Goal: Transaction & Acquisition: Purchase product/service

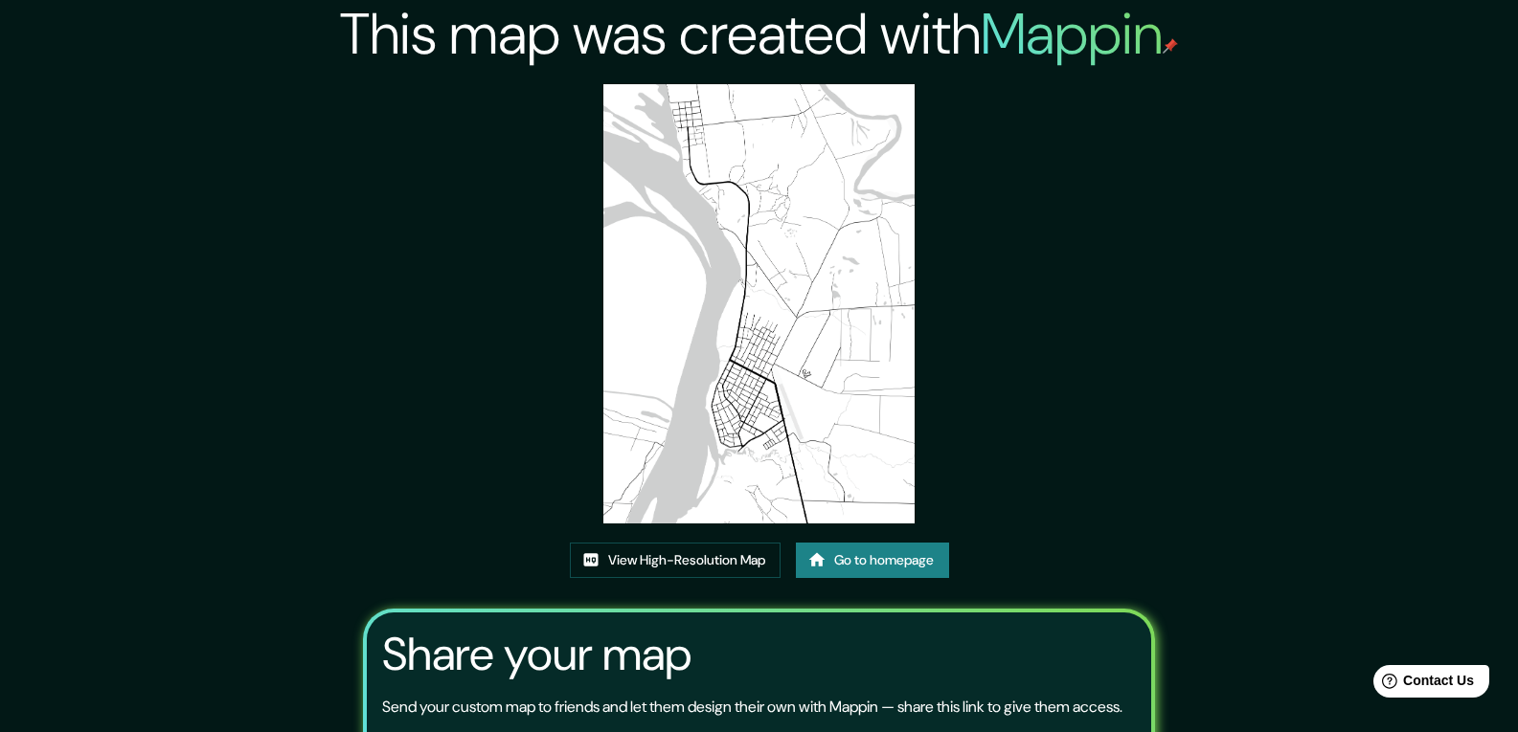
click at [889, 543] on link "Go to homepage" at bounding box center [872, 560] width 153 height 35
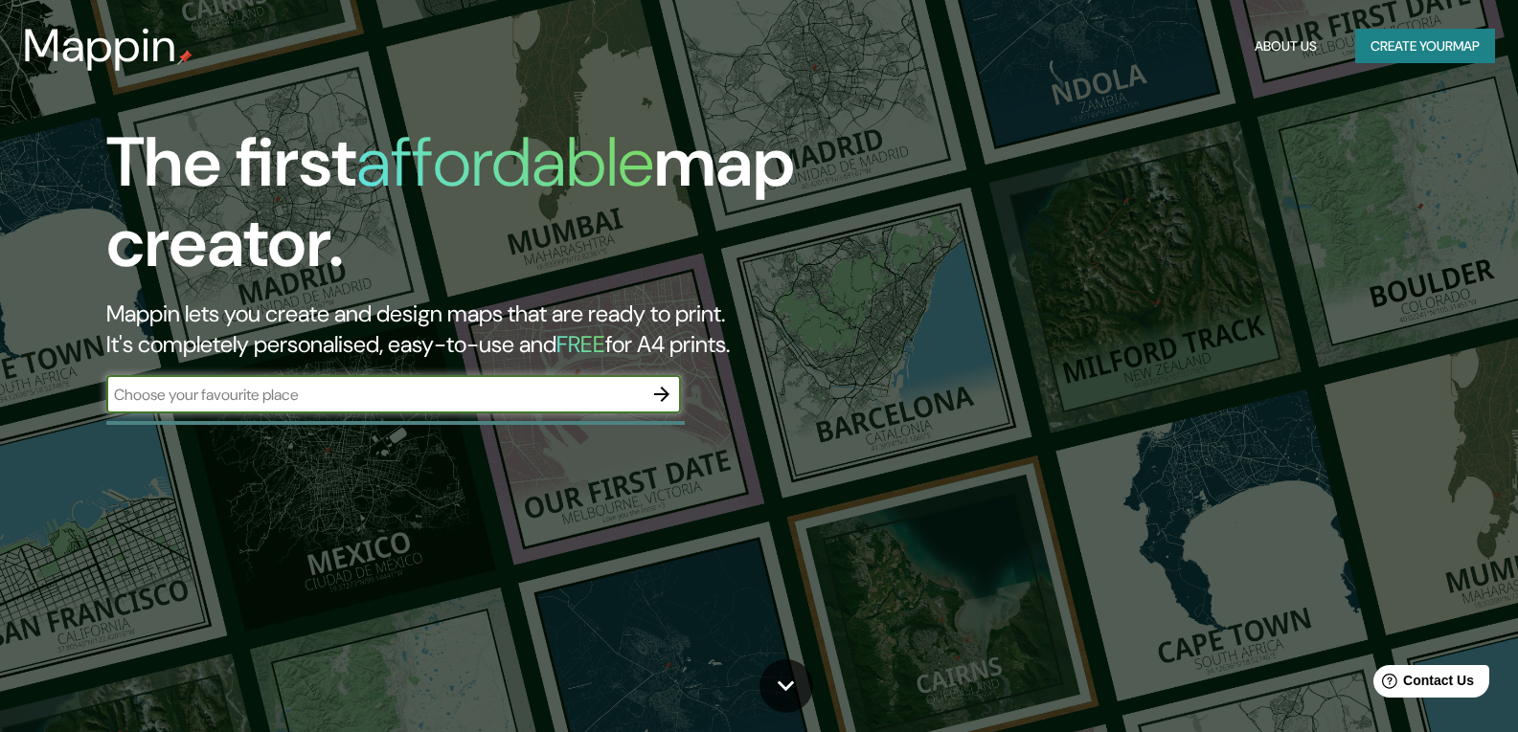
click at [506, 402] on input "text" at bounding box center [374, 395] width 536 height 22
type input "[GEOGRAPHIC_DATA]"
click at [659, 393] on icon "button" at bounding box center [661, 394] width 23 height 23
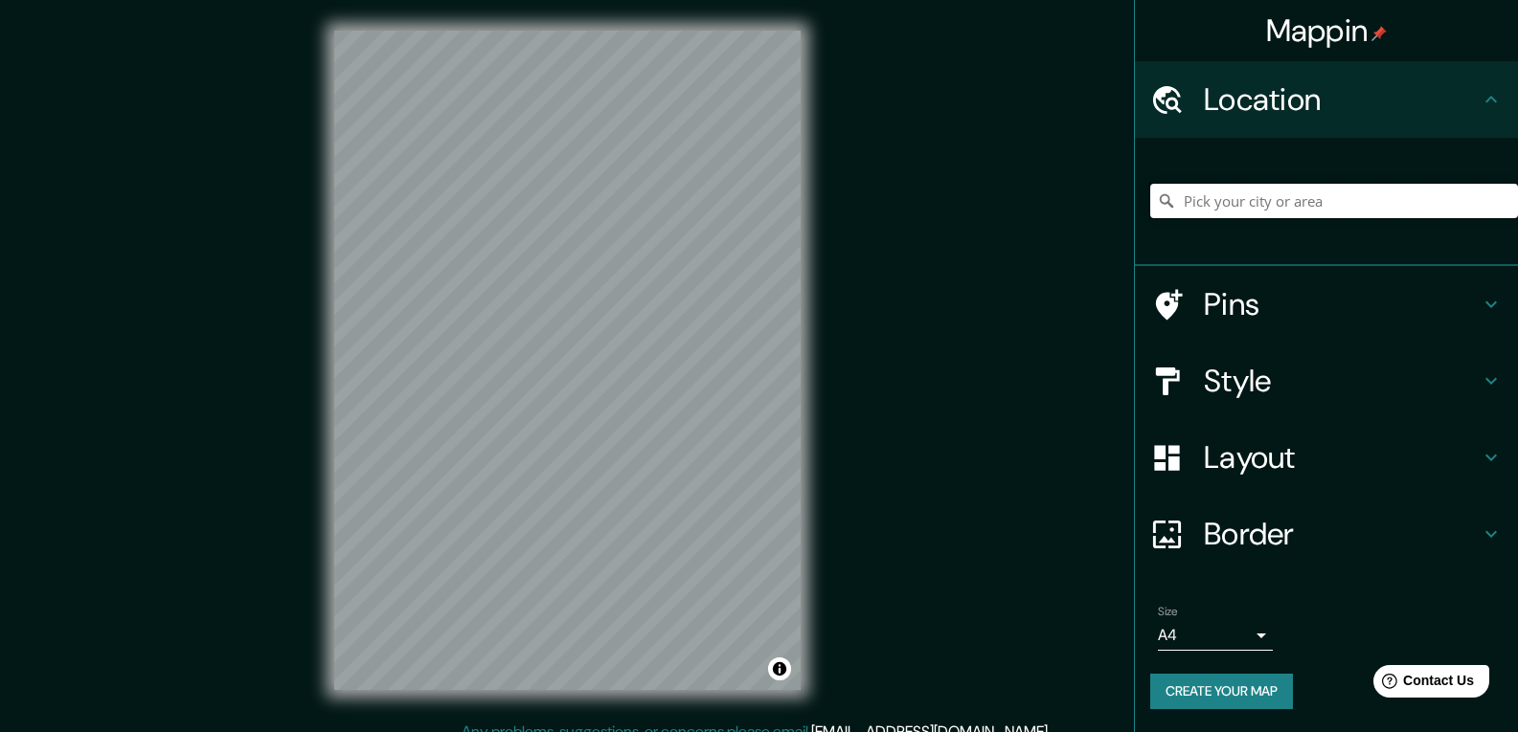
click at [1277, 208] on input "Pick your city or area" at bounding box center [1334, 201] width 368 height 34
click at [1326, 194] on input "Pick your city or area" at bounding box center [1334, 201] width 368 height 34
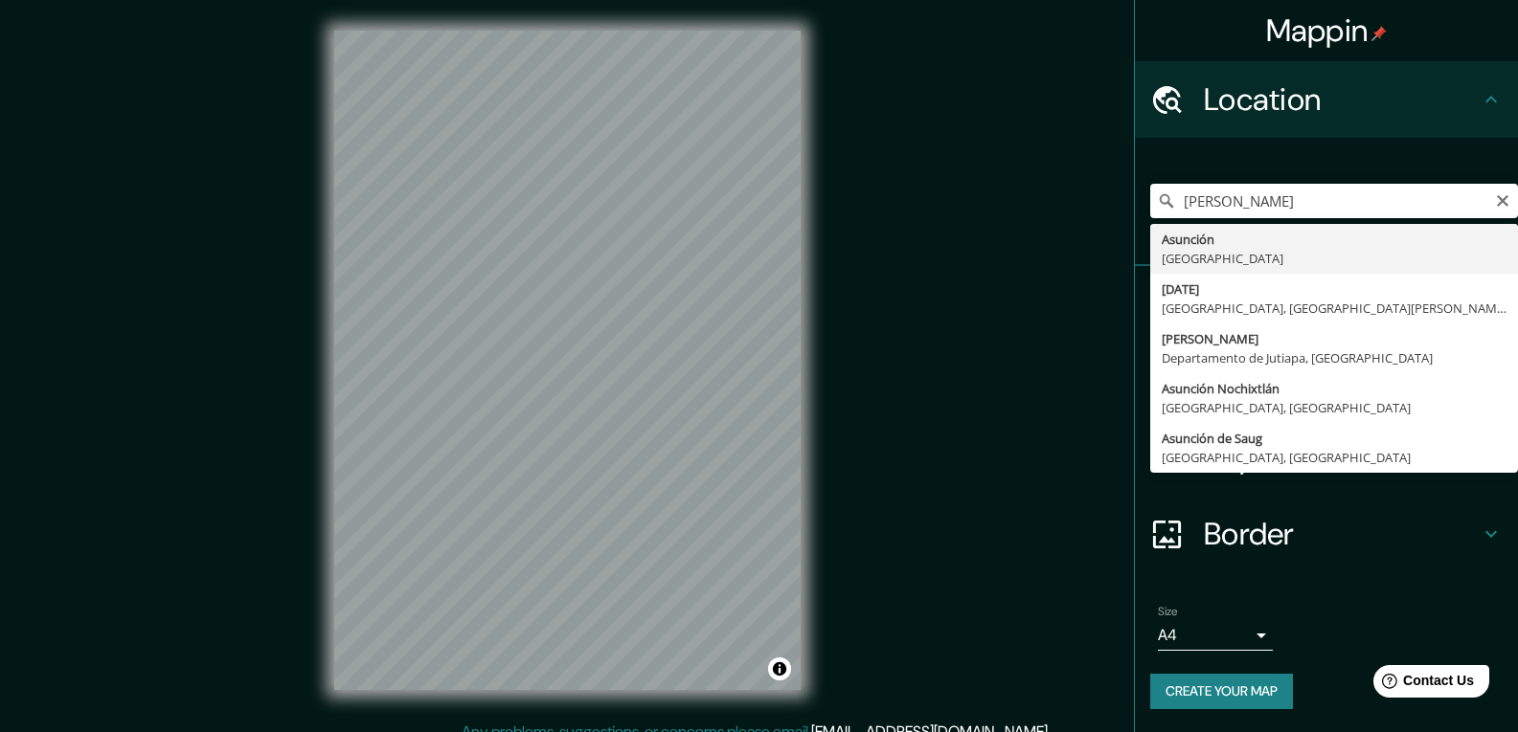
type input "[GEOGRAPHIC_DATA], [GEOGRAPHIC_DATA]"
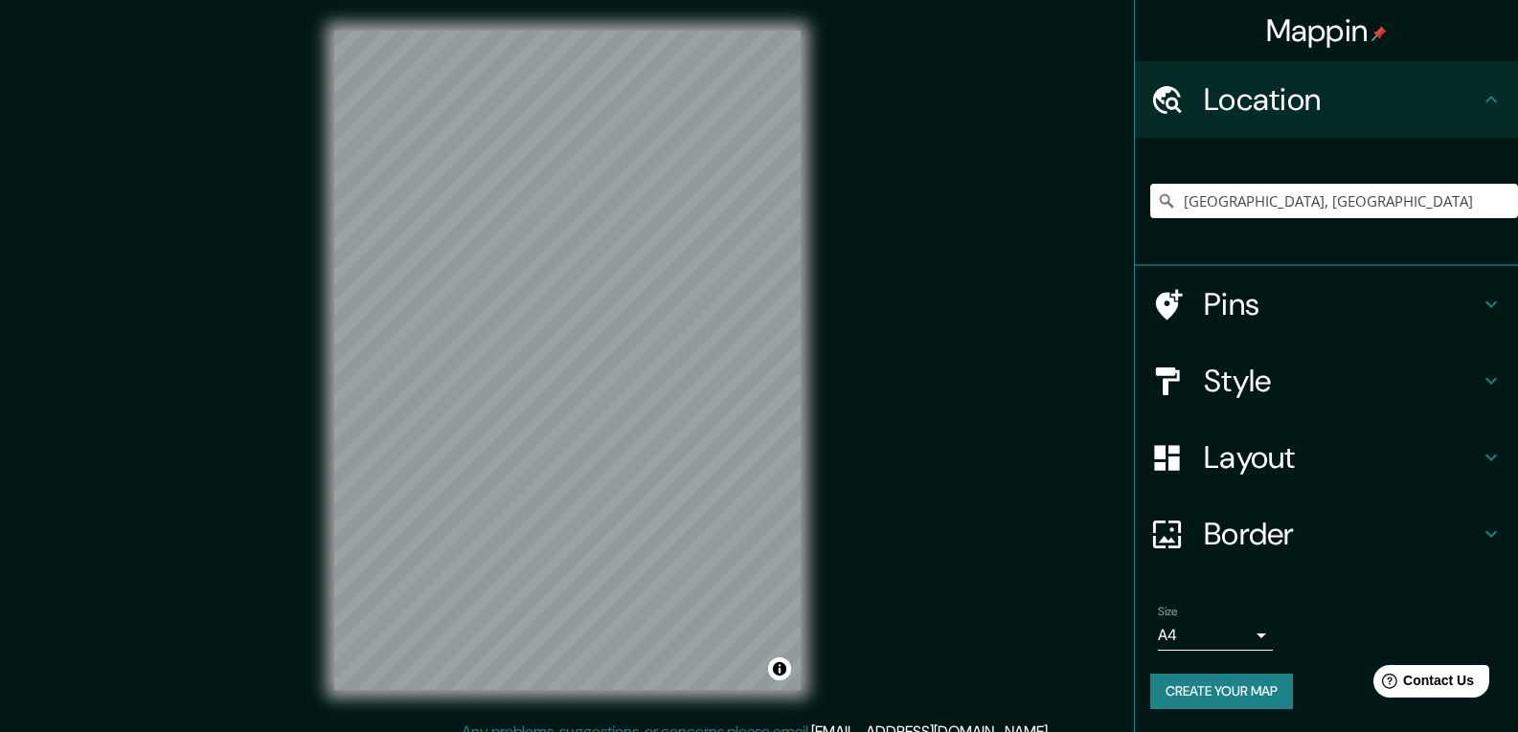
click at [802, 395] on div "© Mapbox © OpenStreetMap Improve this map" at bounding box center [568, 360] width 528 height 721
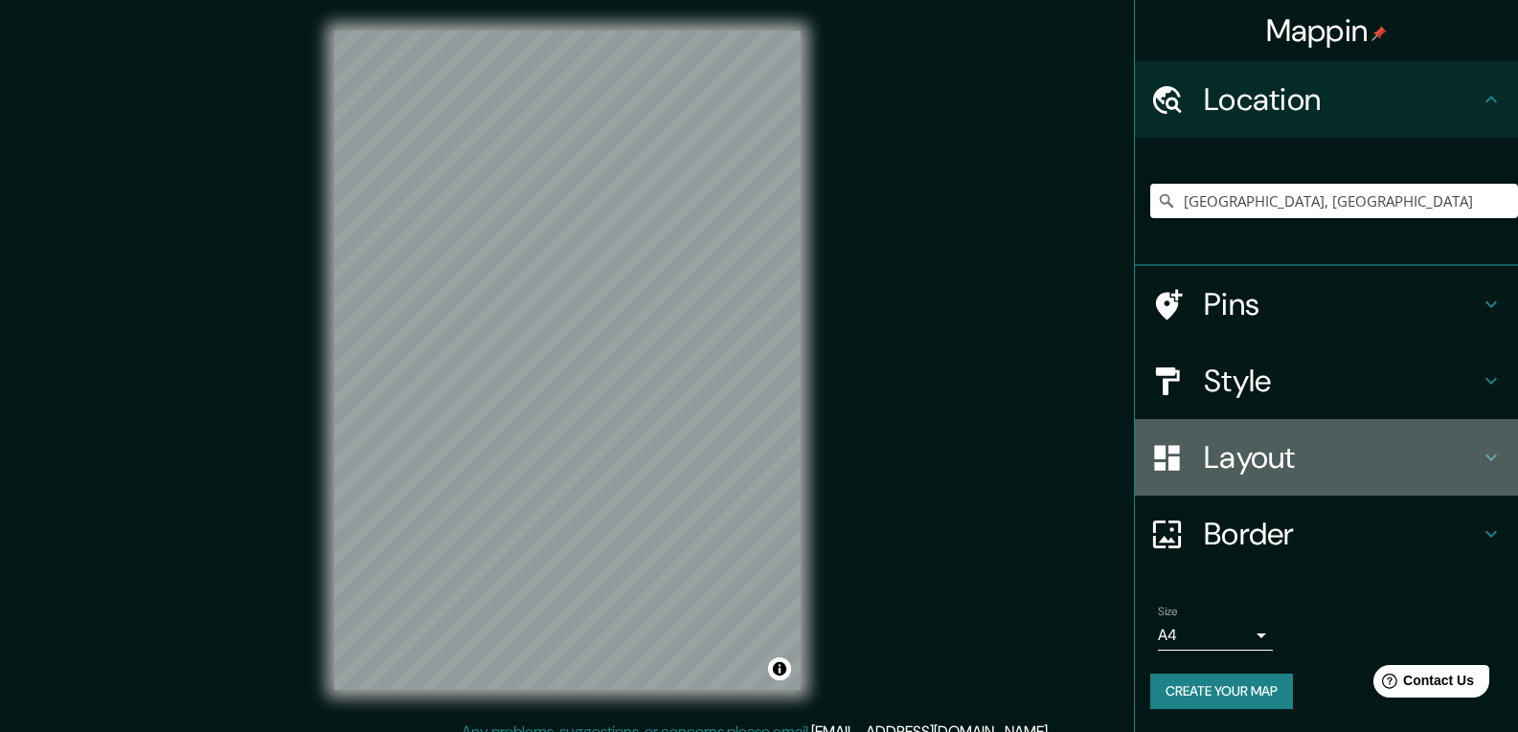
click at [1260, 439] on h4 "Layout" at bounding box center [1341, 458] width 276 height 38
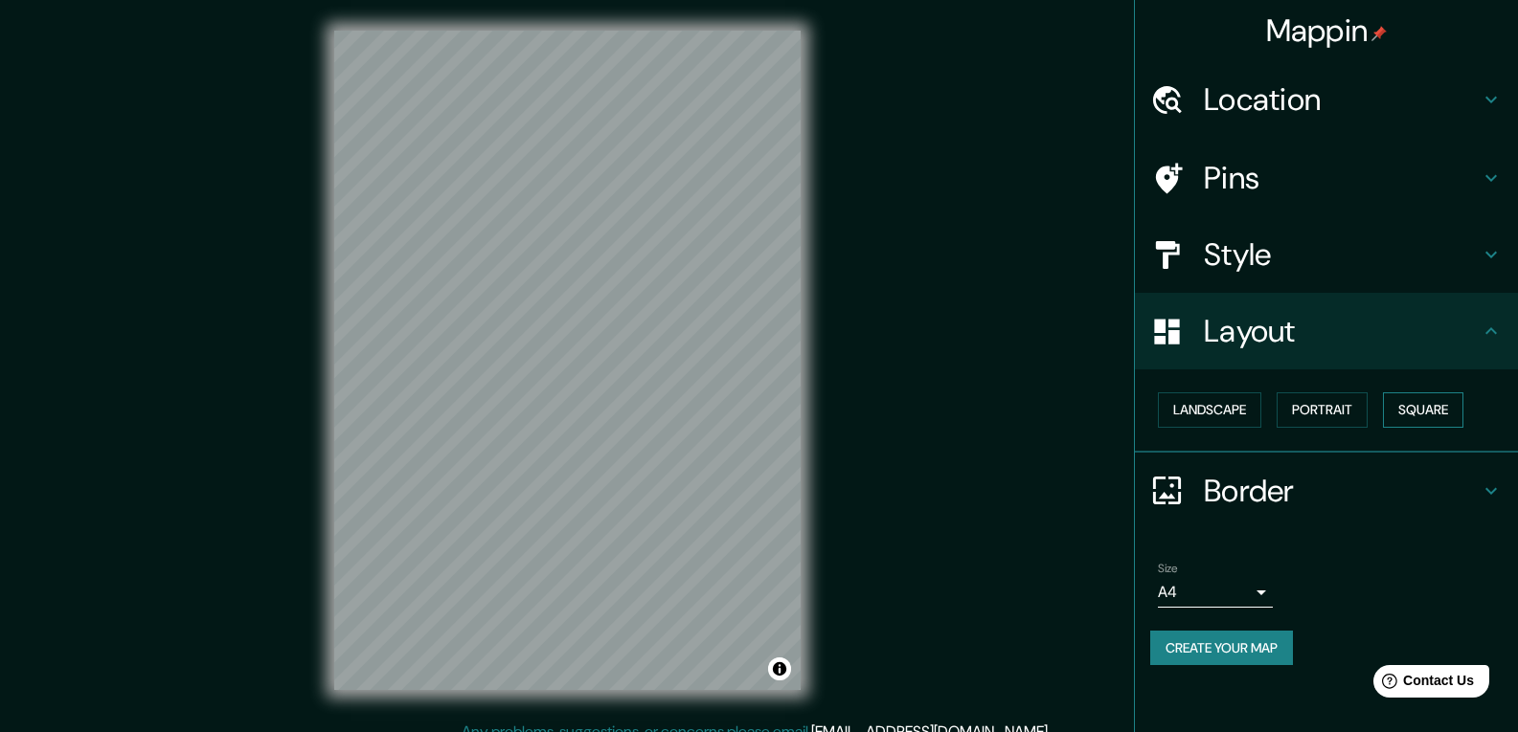
click at [1407, 424] on button "Square" at bounding box center [1423, 410] width 80 height 35
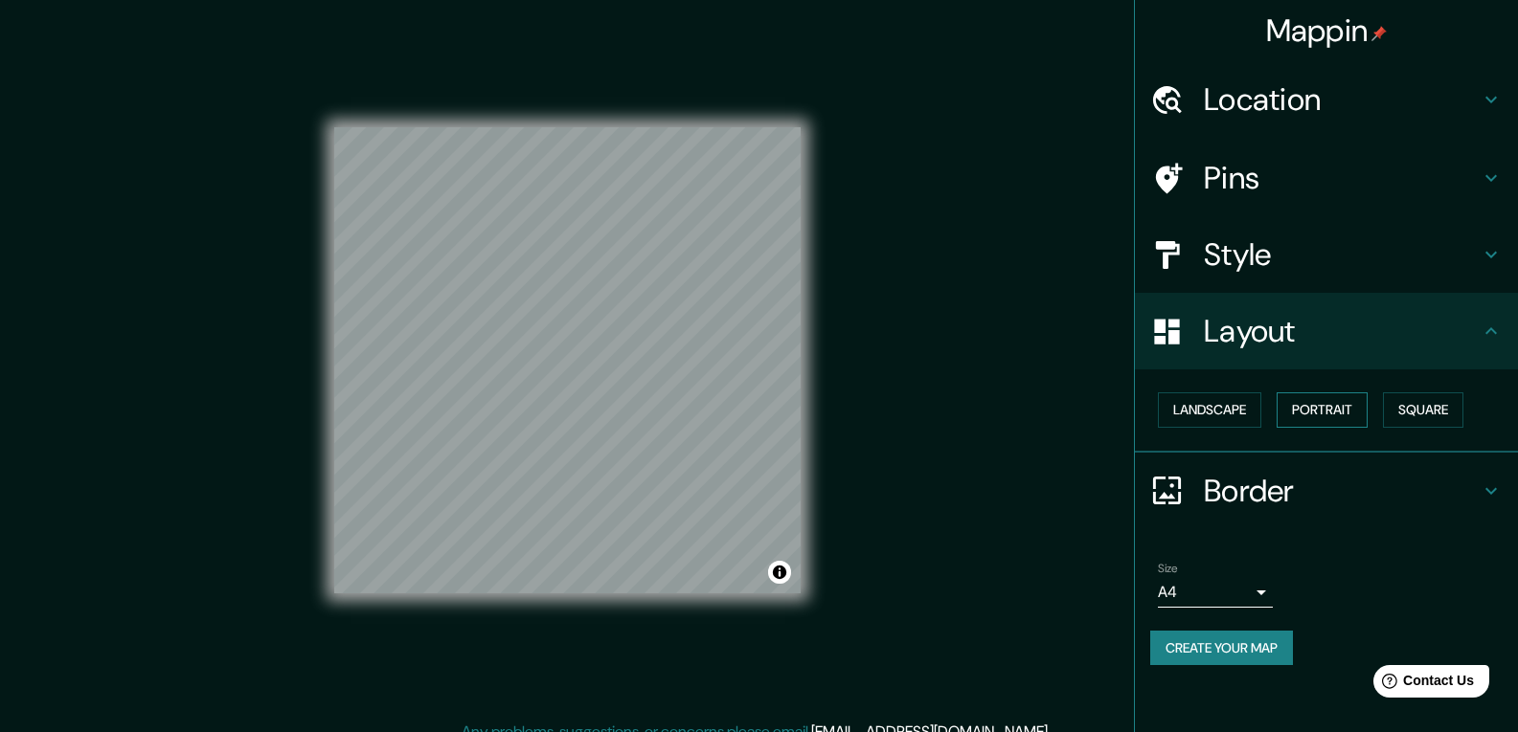
click at [1338, 416] on button "Portrait" at bounding box center [1321, 410] width 91 height 35
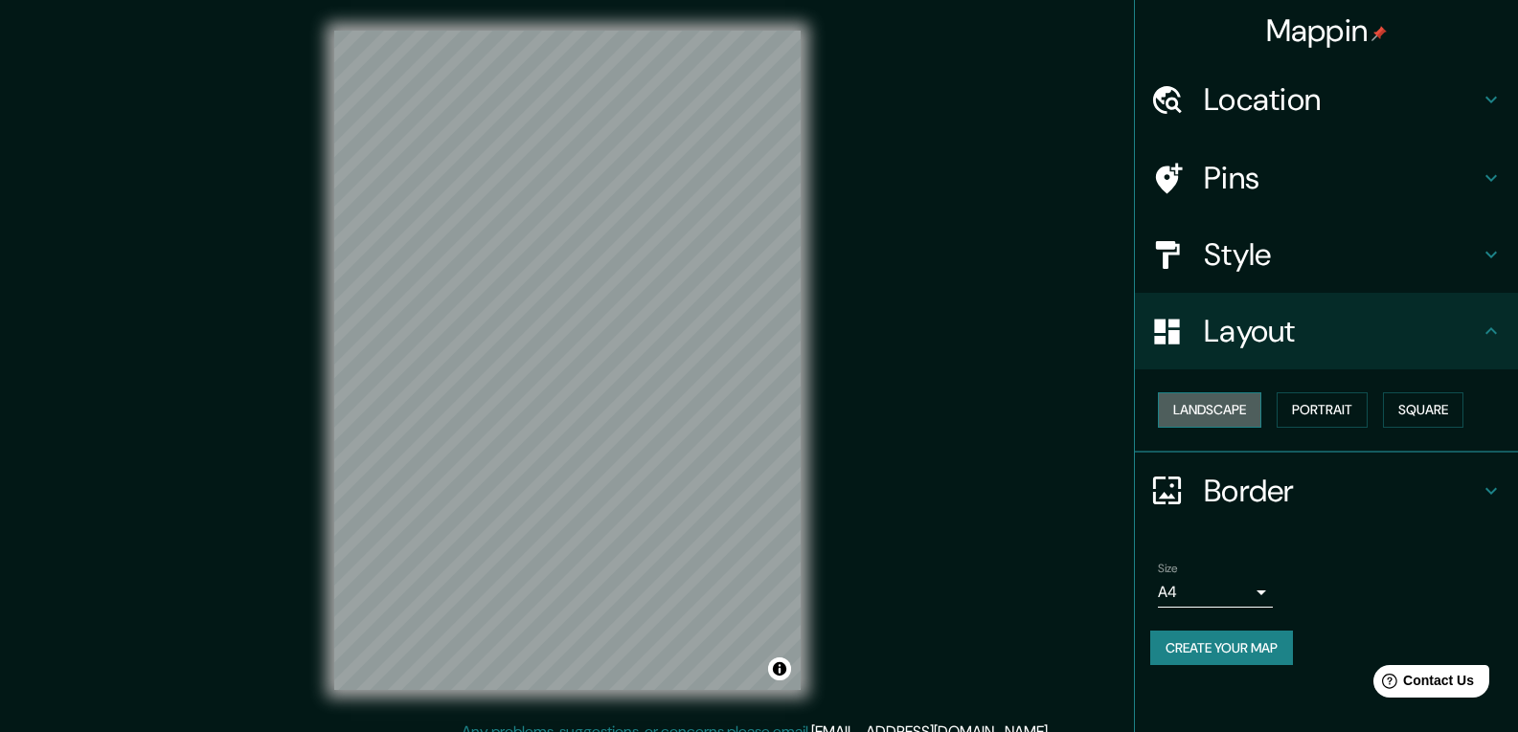
click at [1230, 401] on button "Landscape" at bounding box center [1209, 410] width 103 height 35
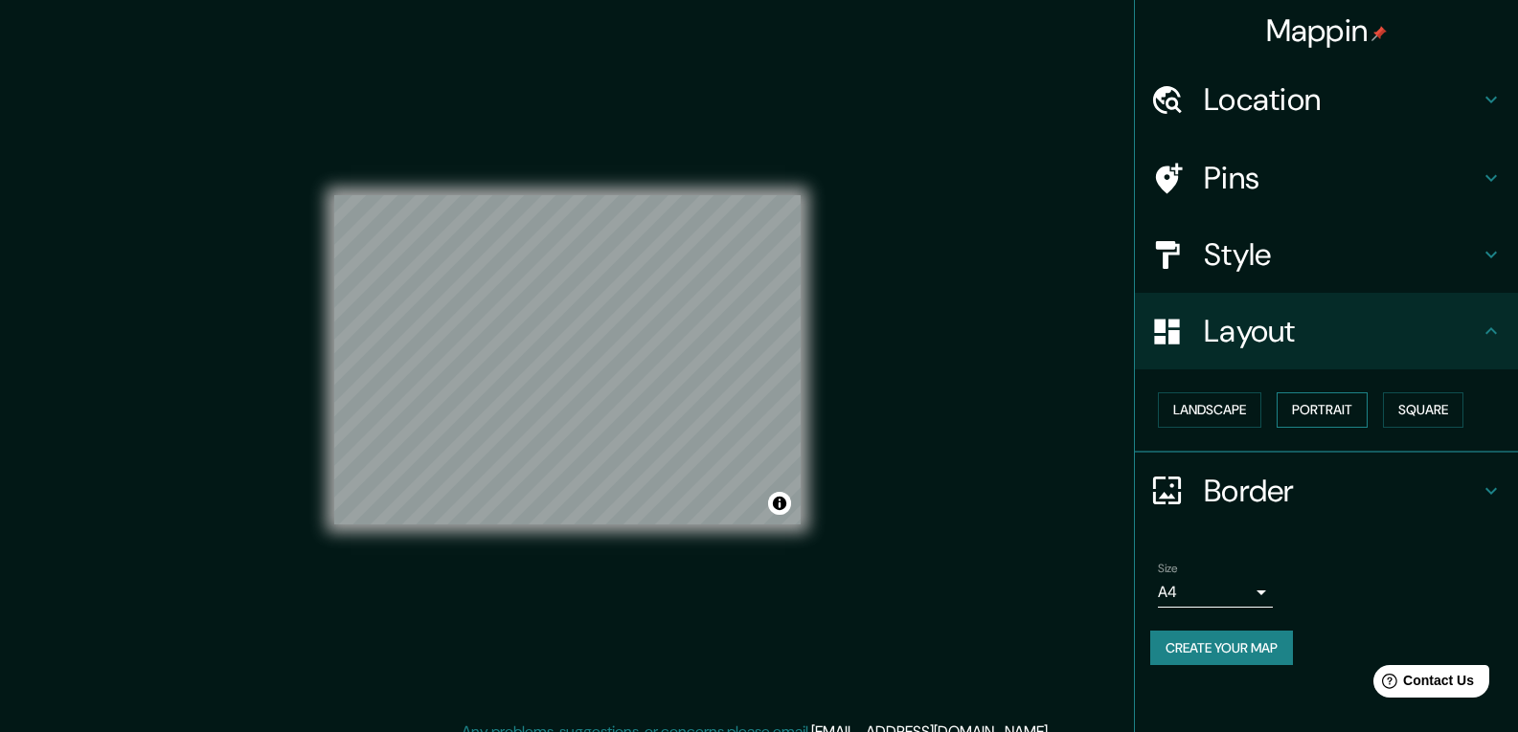
click at [1353, 408] on button "Portrait" at bounding box center [1321, 410] width 91 height 35
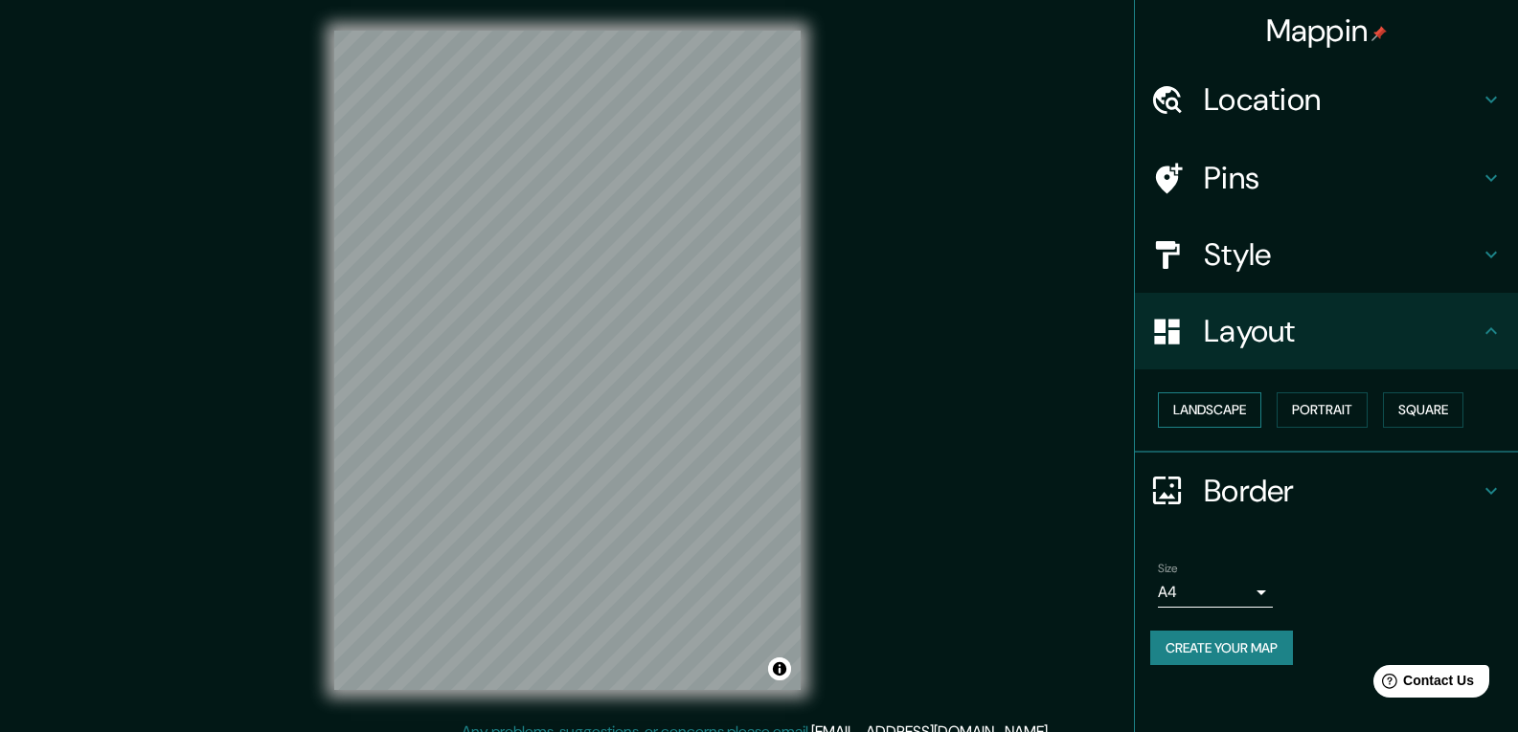
click at [1212, 419] on button "Landscape" at bounding box center [1209, 410] width 103 height 35
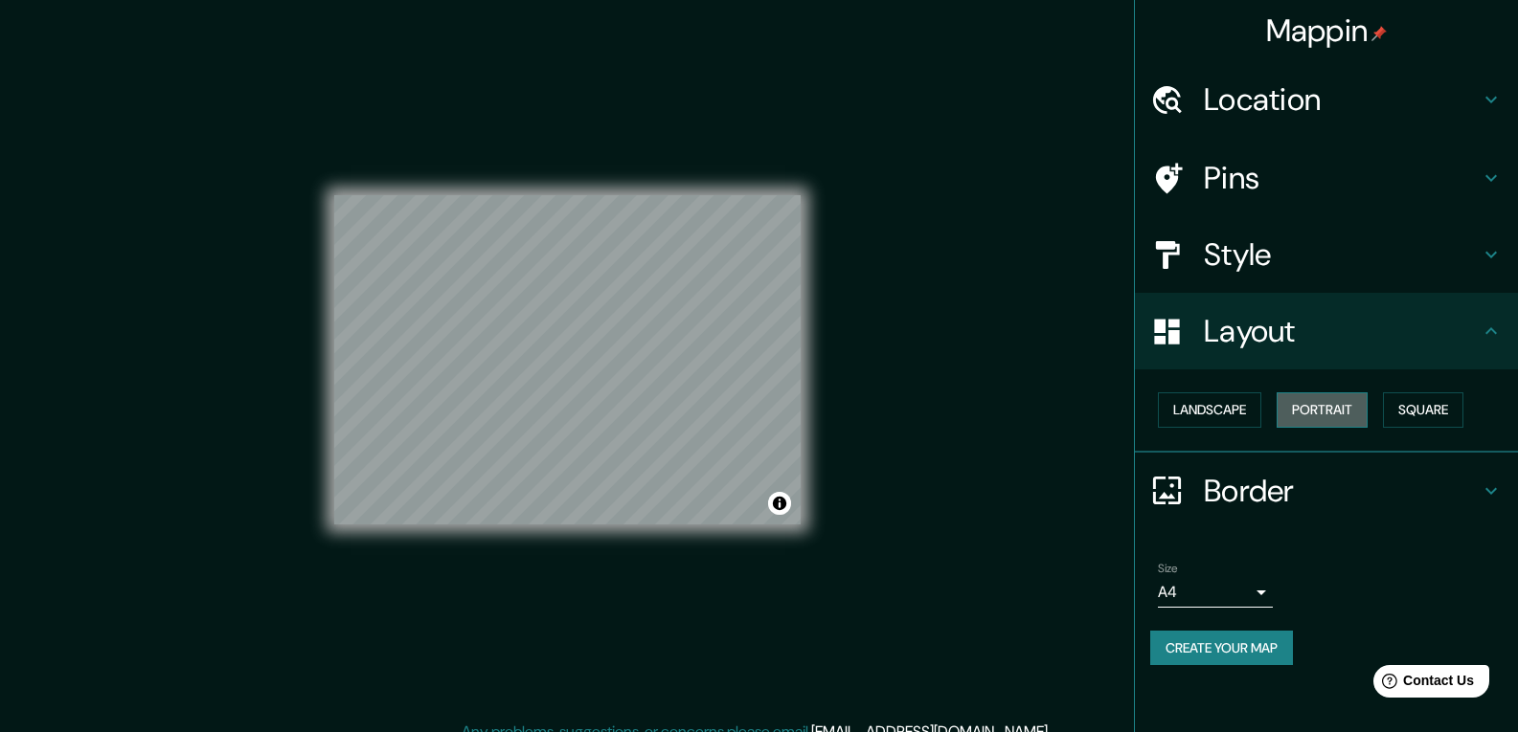
click at [1323, 411] on button "Portrait" at bounding box center [1321, 410] width 91 height 35
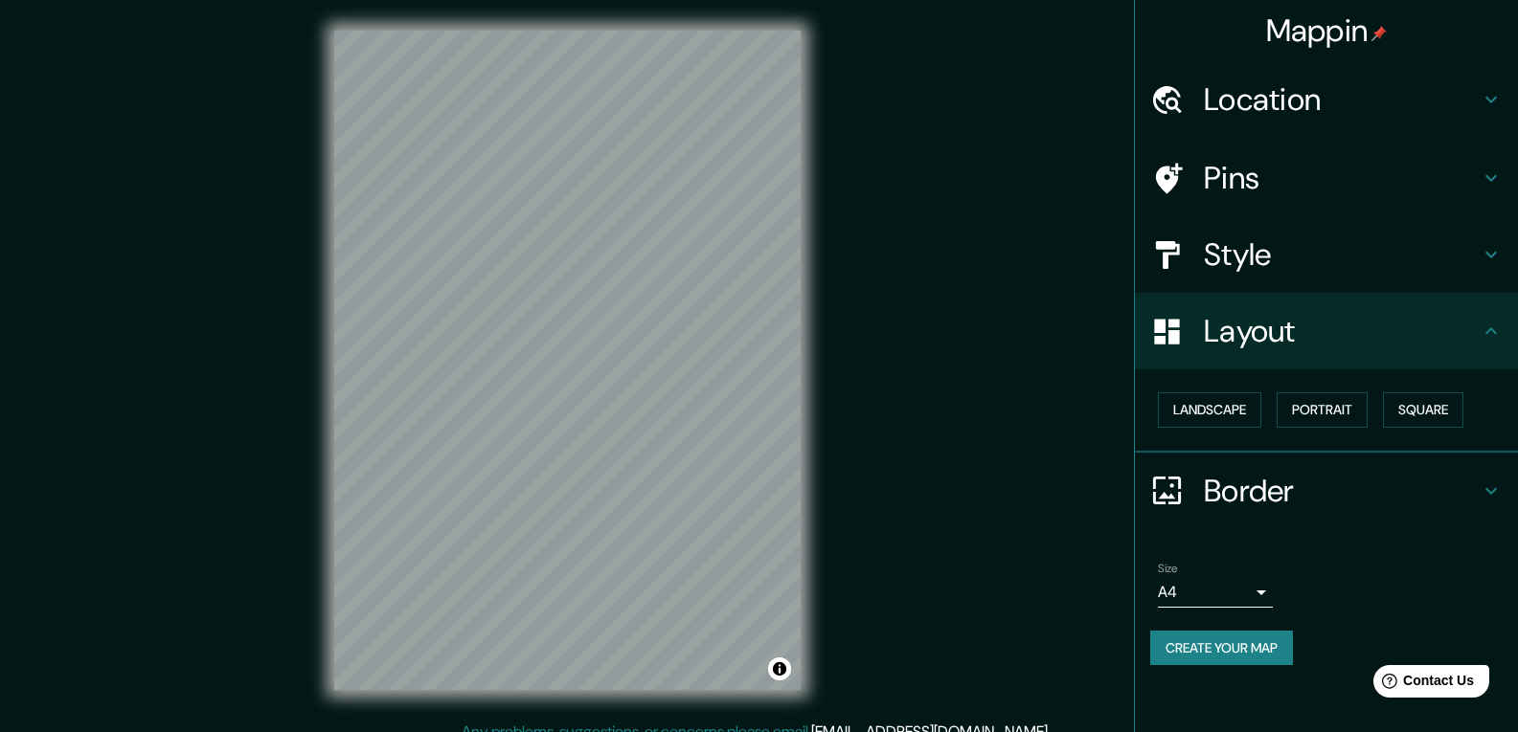
click at [1237, 149] on div "Pins" at bounding box center [1326, 178] width 383 height 77
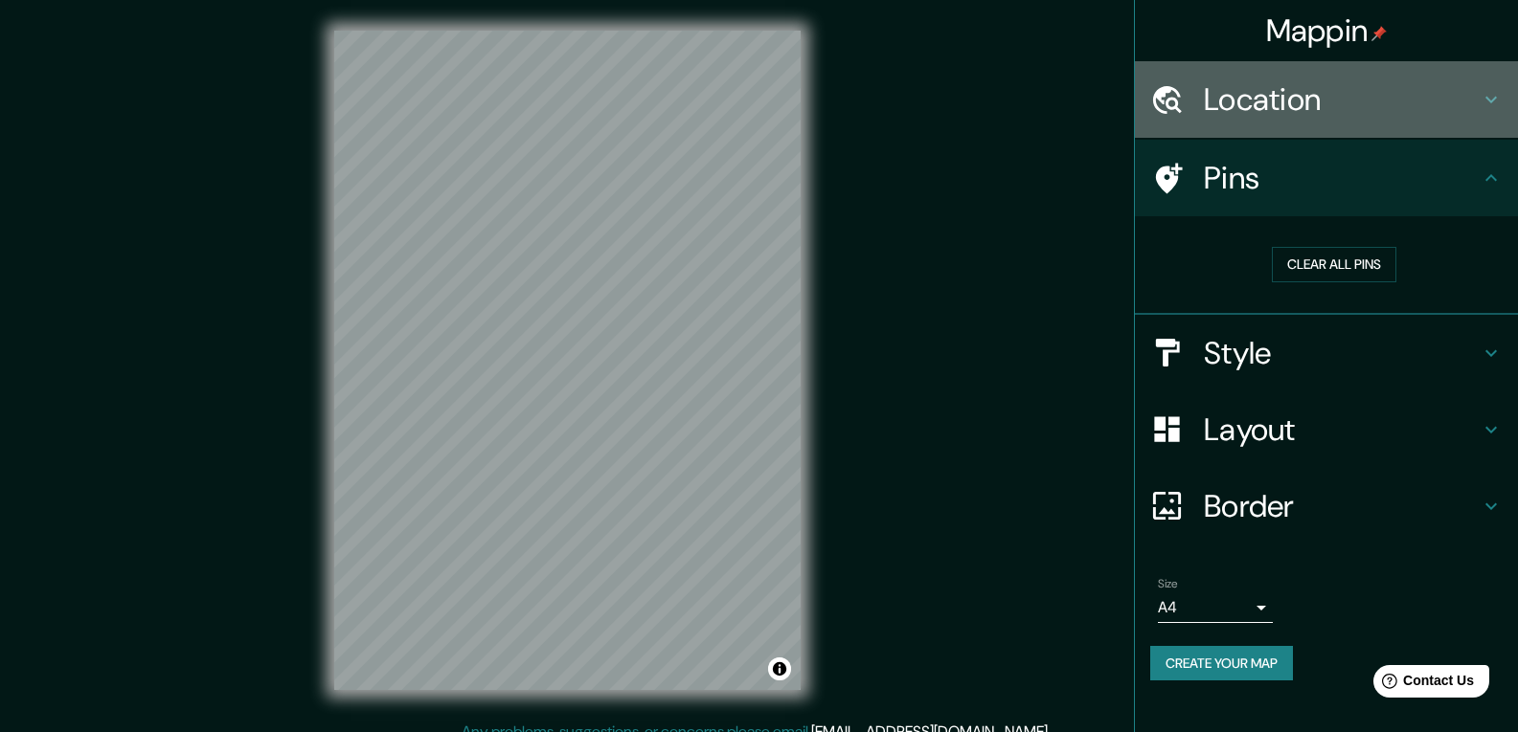
click at [1270, 102] on h4 "Location" at bounding box center [1341, 99] width 276 height 38
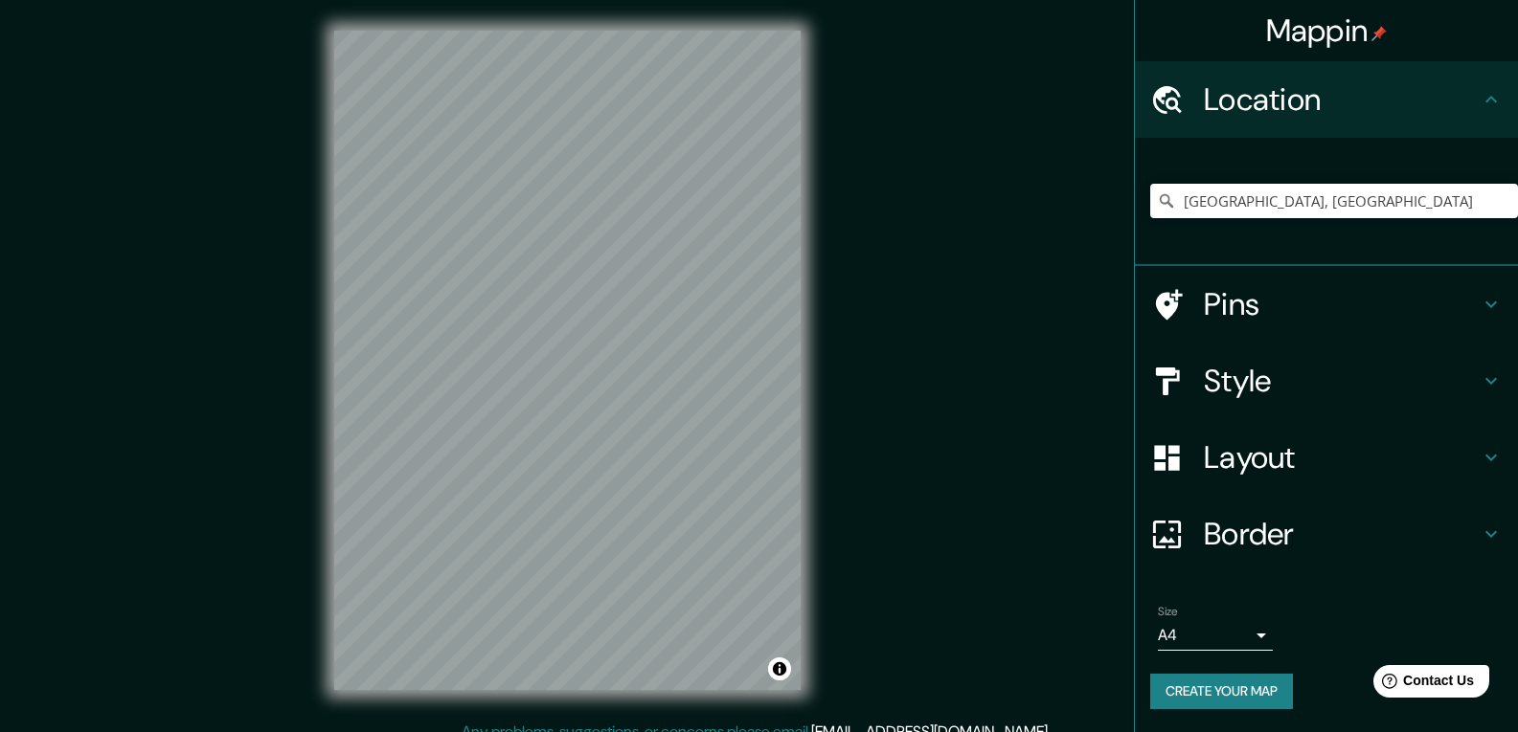
click at [1260, 372] on h4 "Style" at bounding box center [1341, 381] width 276 height 38
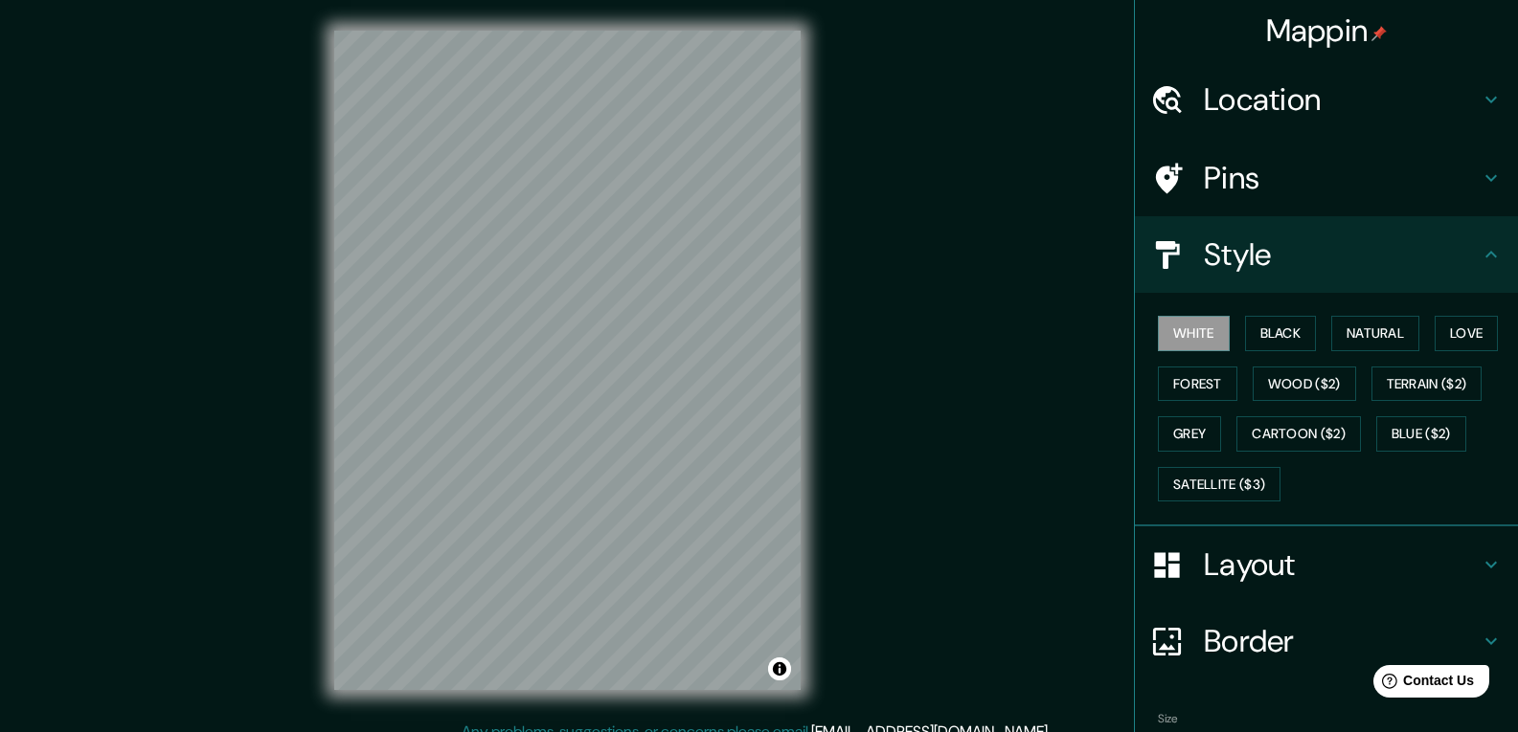
click at [1258, 565] on h4 "Layout" at bounding box center [1341, 565] width 276 height 38
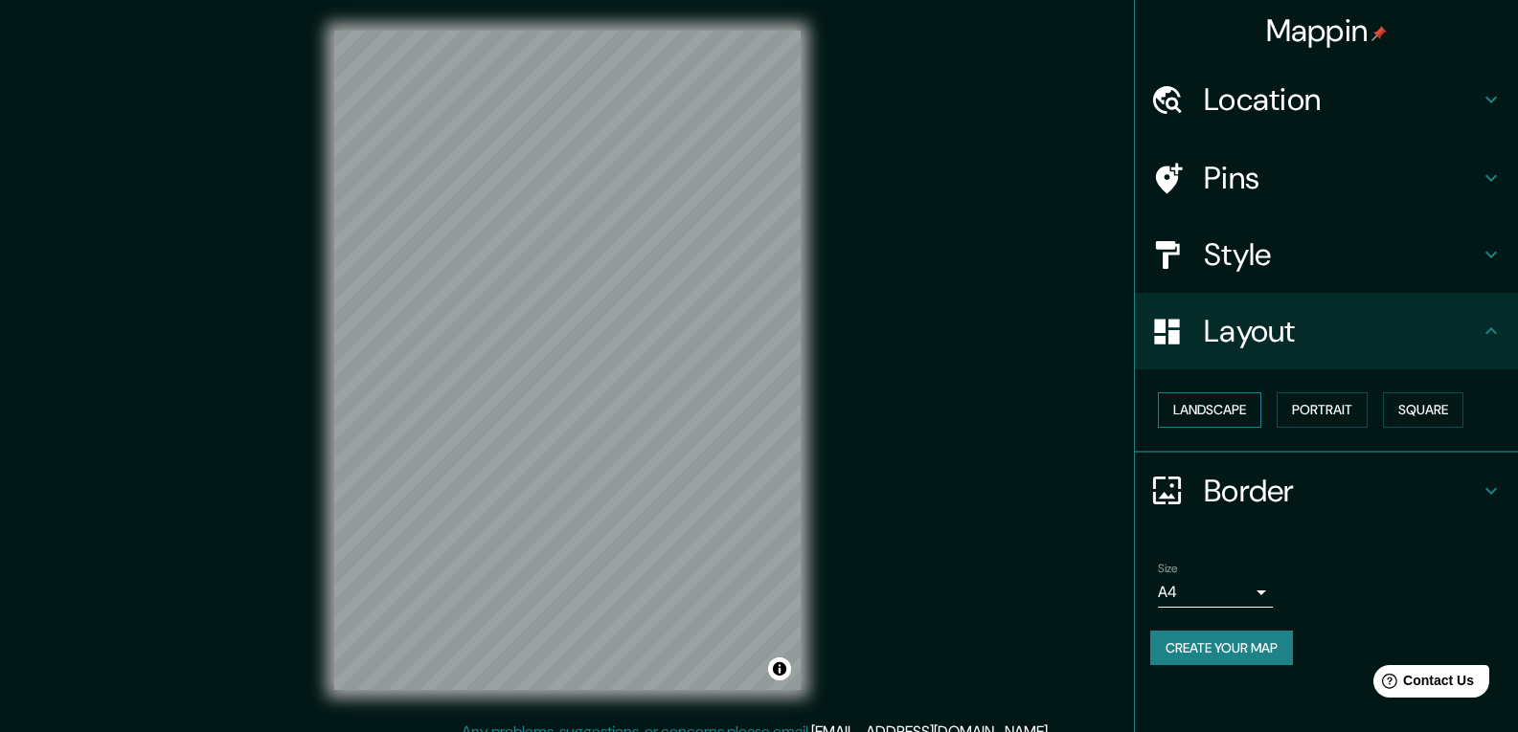
click at [1199, 407] on button "Landscape" at bounding box center [1209, 410] width 103 height 35
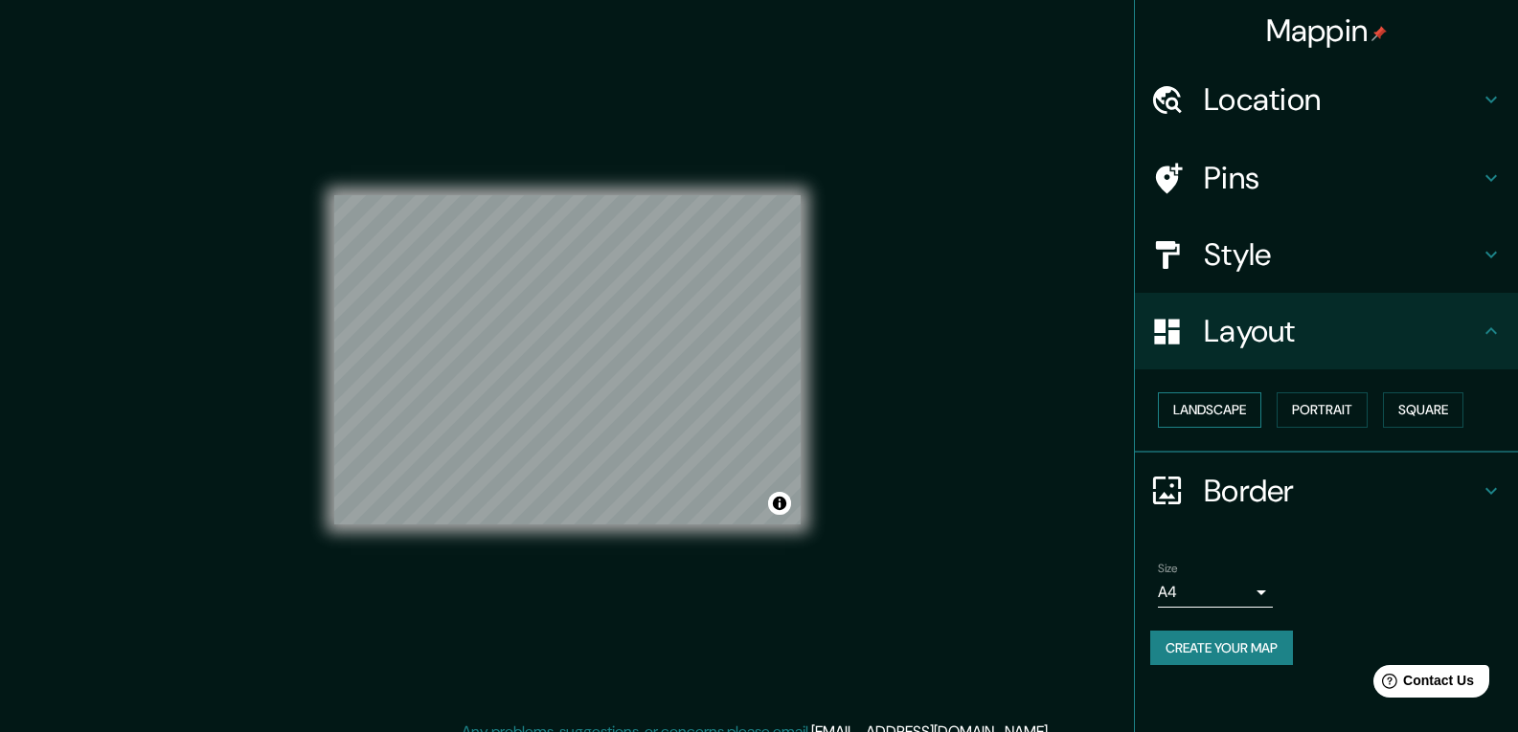
click at [1216, 407] on button "Landscape" at bounding box center [1209, 410] width 103 height 35
click at [1337, 411] on button "Portrait" at bounding box center [1321, 410] width 91 height 35
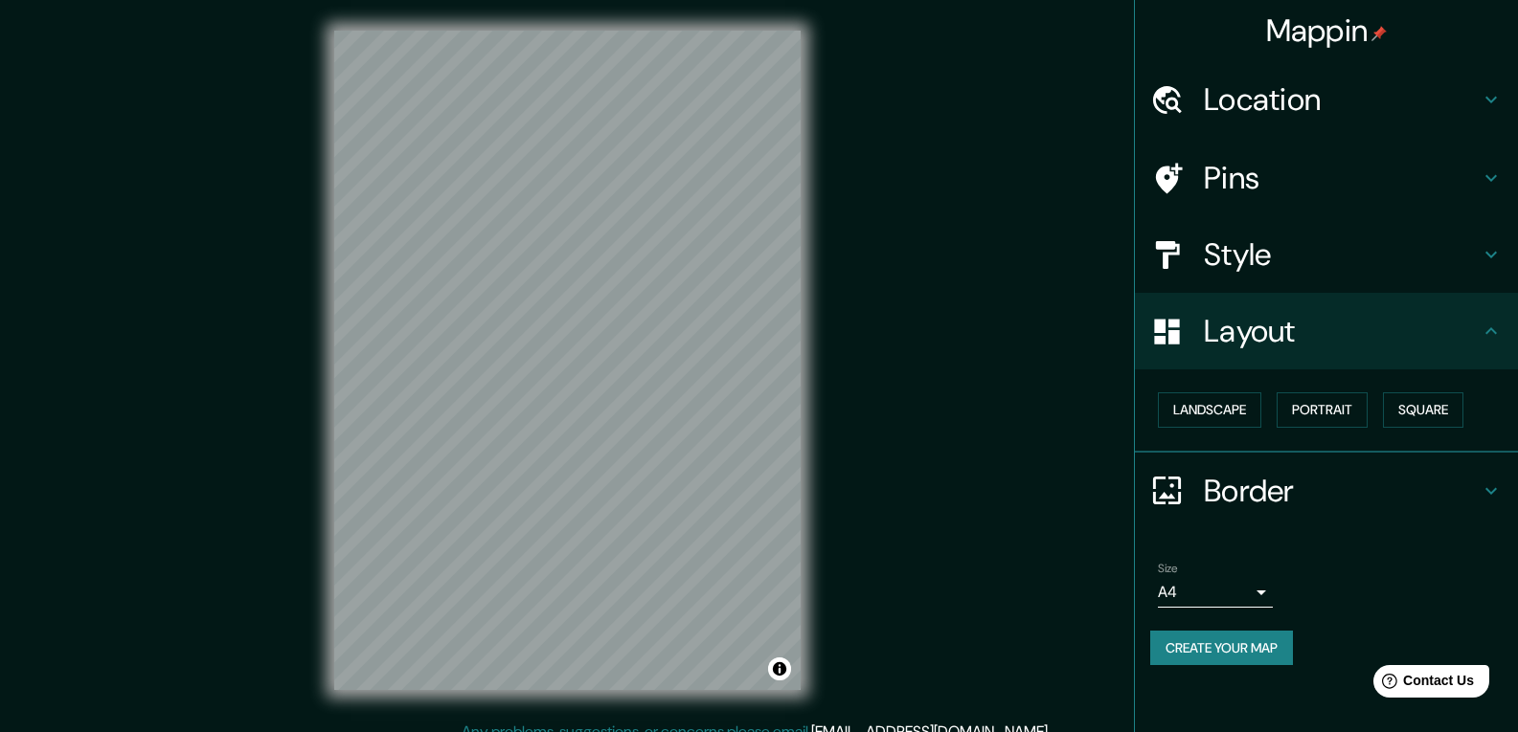
click at [1273, 261] on h4 "Style" at bounding box center [1341, 255] width 276 height 38
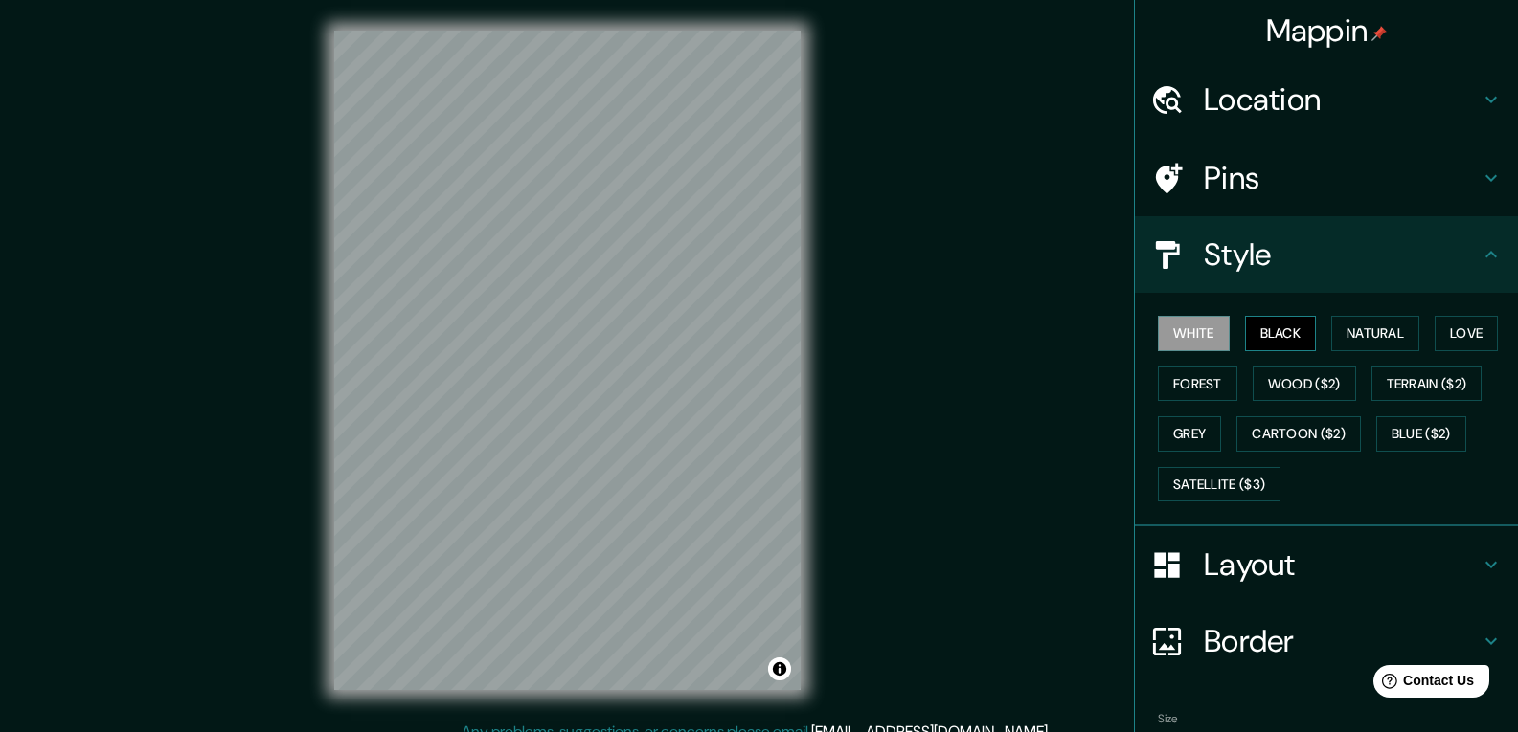
click at [1273, 323] on button "Black" at bounding box center [1281, 333] width 72 height 35
click at [1391, 334] on button "Natural" at bounding box center [1375, 333] width 88 height 35
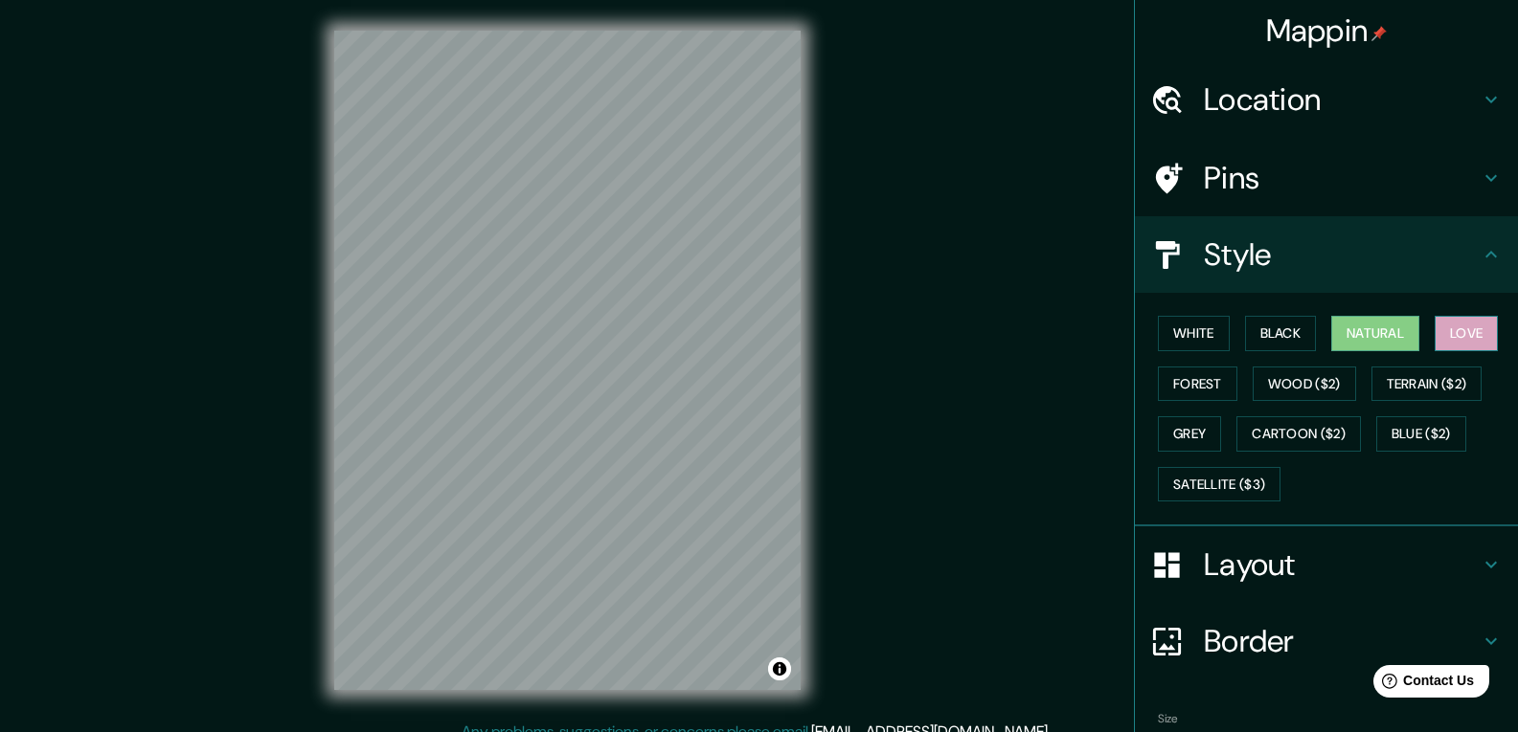
click at [1434, 351] on button "Love" at bounding box center [1465, 333] width 63 height 35
click at [1277, 327] on button "Black" at bounding box center [1281, 333] width 72 height 35
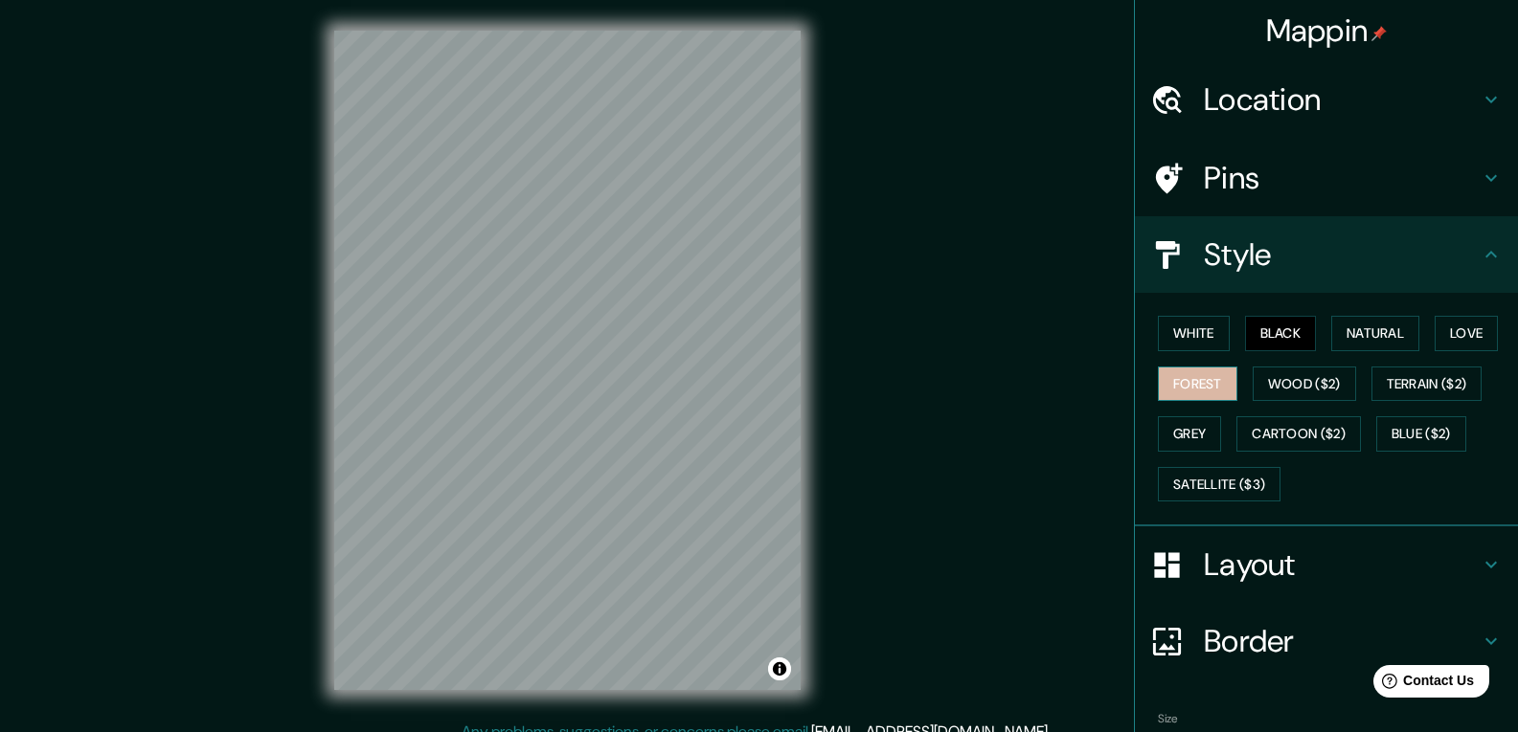
click at [1237, 367] on button "Forest" at bounding box center [1197, 384] width 79 height 35
click at [1406, 340] on button "Natural" at bounding box center [1375, 333] width 88 height 35
click at [1289, 550] on h4 "Layout" at bounding box center [1341, 565] width 276 height 38
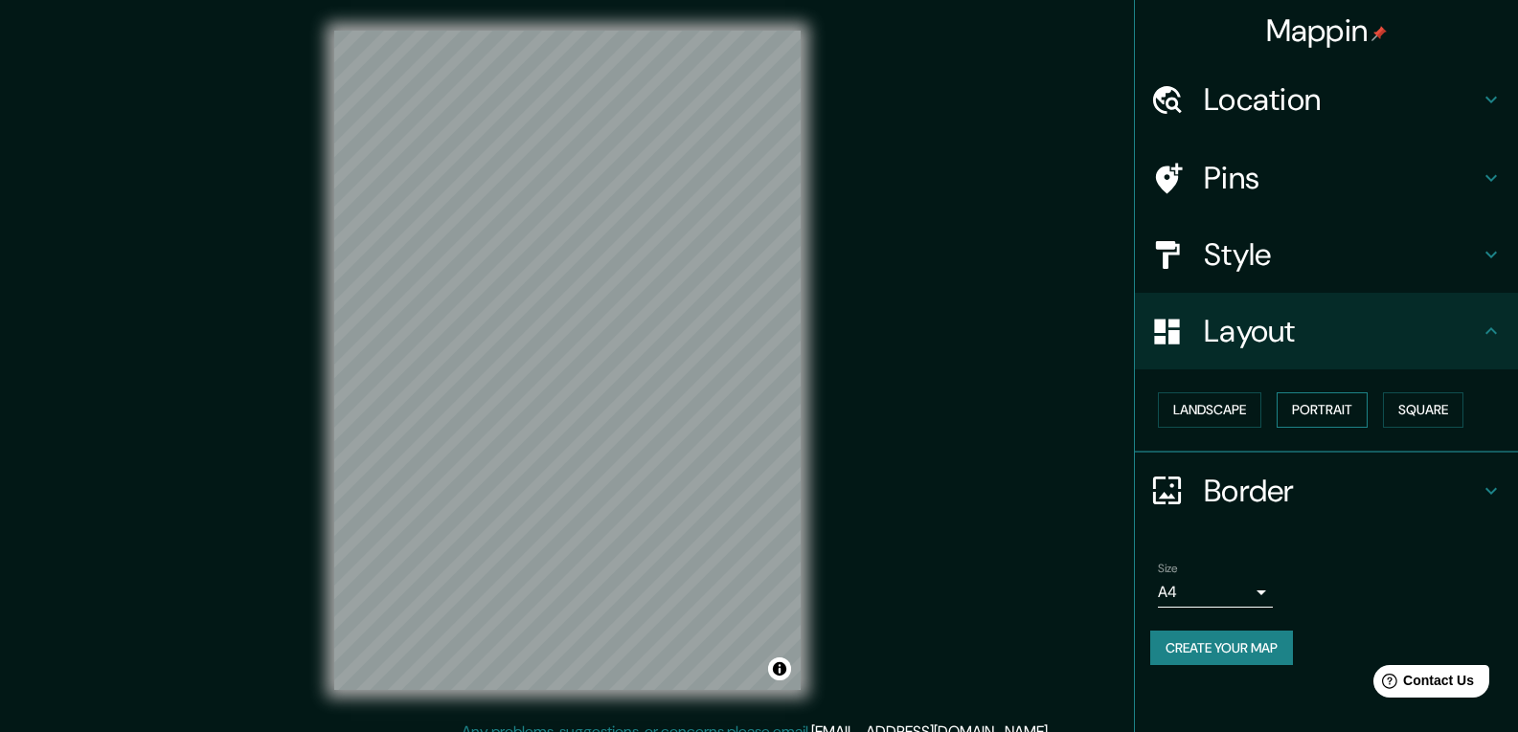
click at [1298, 401] on button "Portrait" at bounding box center [1321, 410] width 91 height 35
click at [1210, 407] on button "Landscape" at bounding box center [1209, 410] width 103 height 35
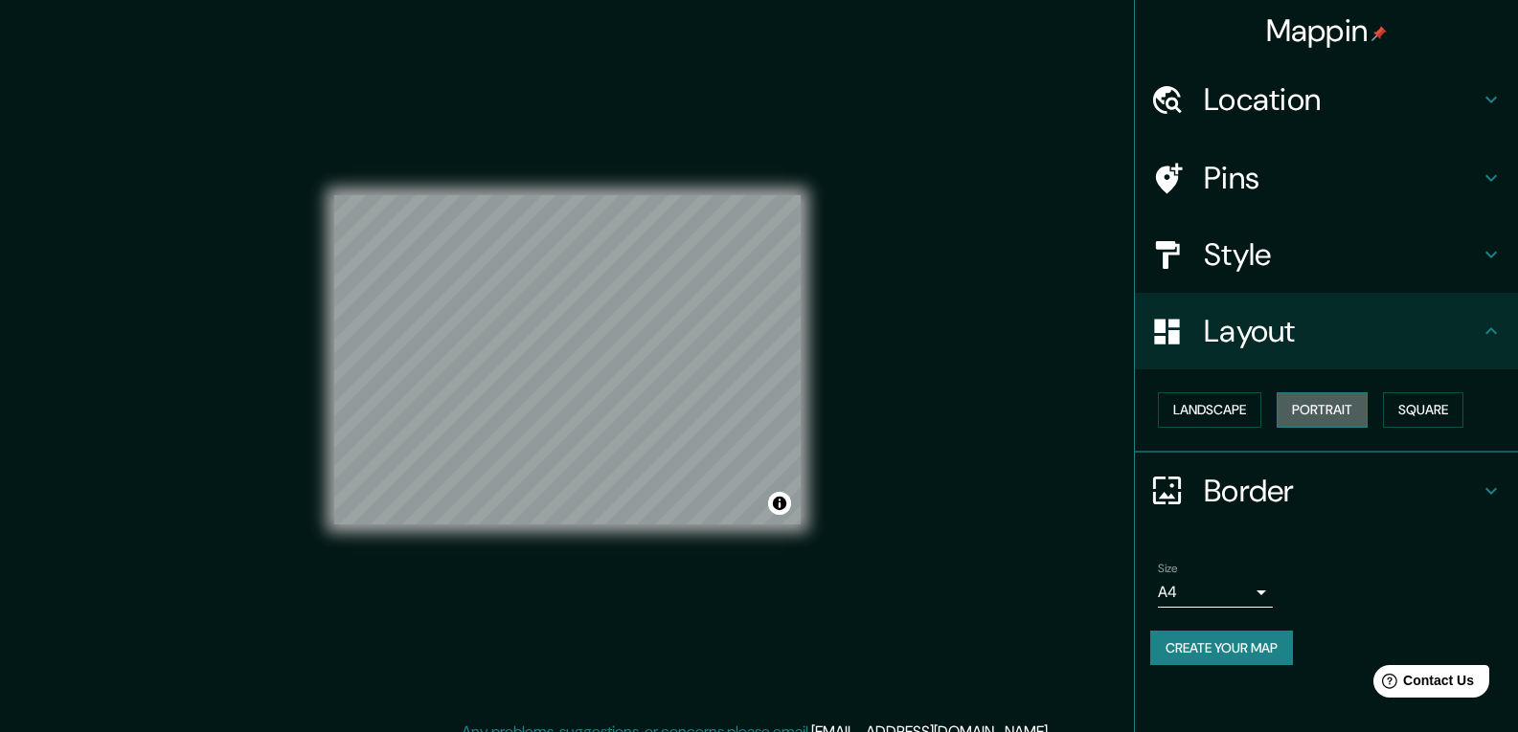
click at [1316, 409] on button "Portrait" at bounding box center [1321, 410] width 91 height 35
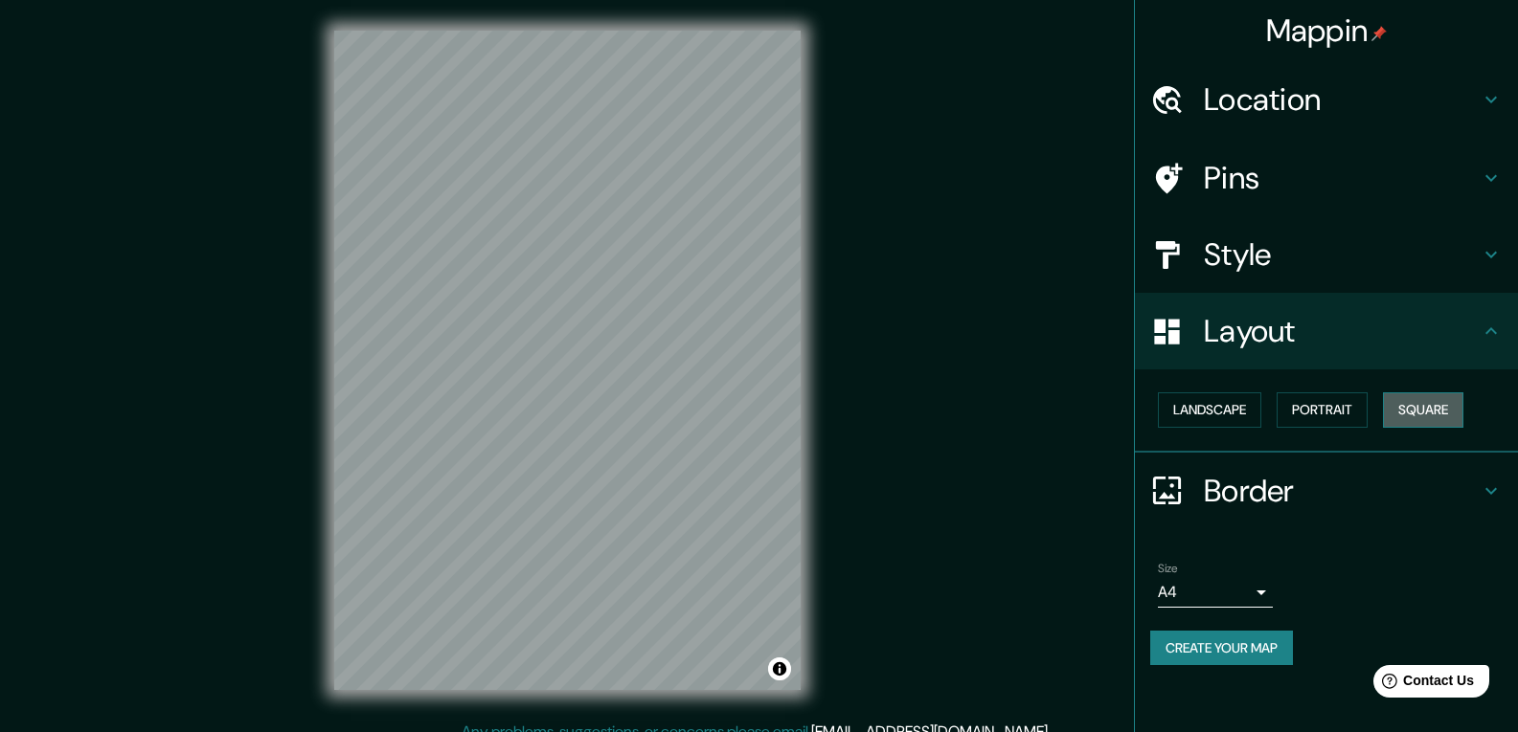
click at [1440, 411] on button "Square" at bounding box center [1423, 410] width 80 height 35
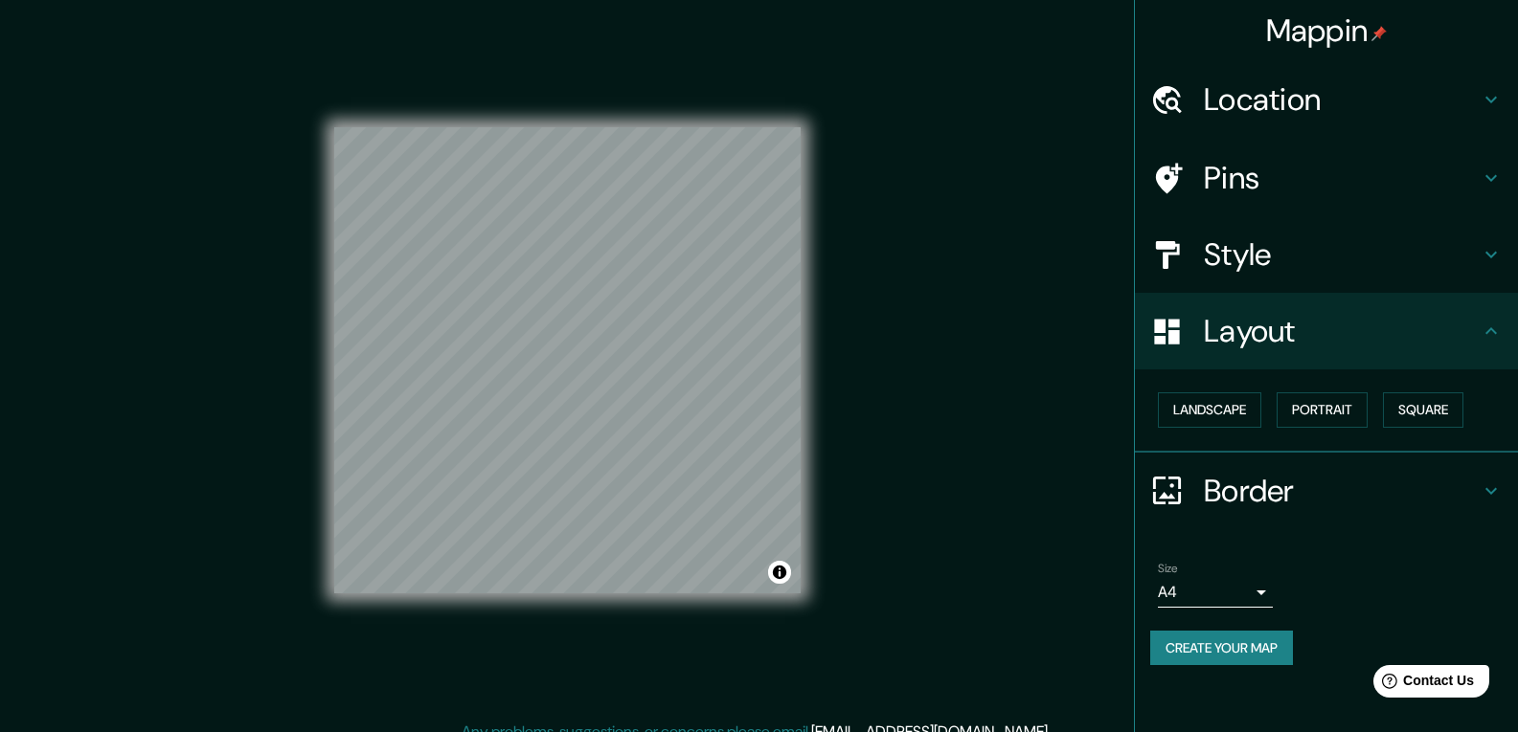
click at [1227, 585] on body "Mappin Location [GEOGRAPHIC_DATA], [GEOGRAPHIC_DATA] Pins Style Layout Landscap…" at bounding box center [759, 366] width 1518 height 732
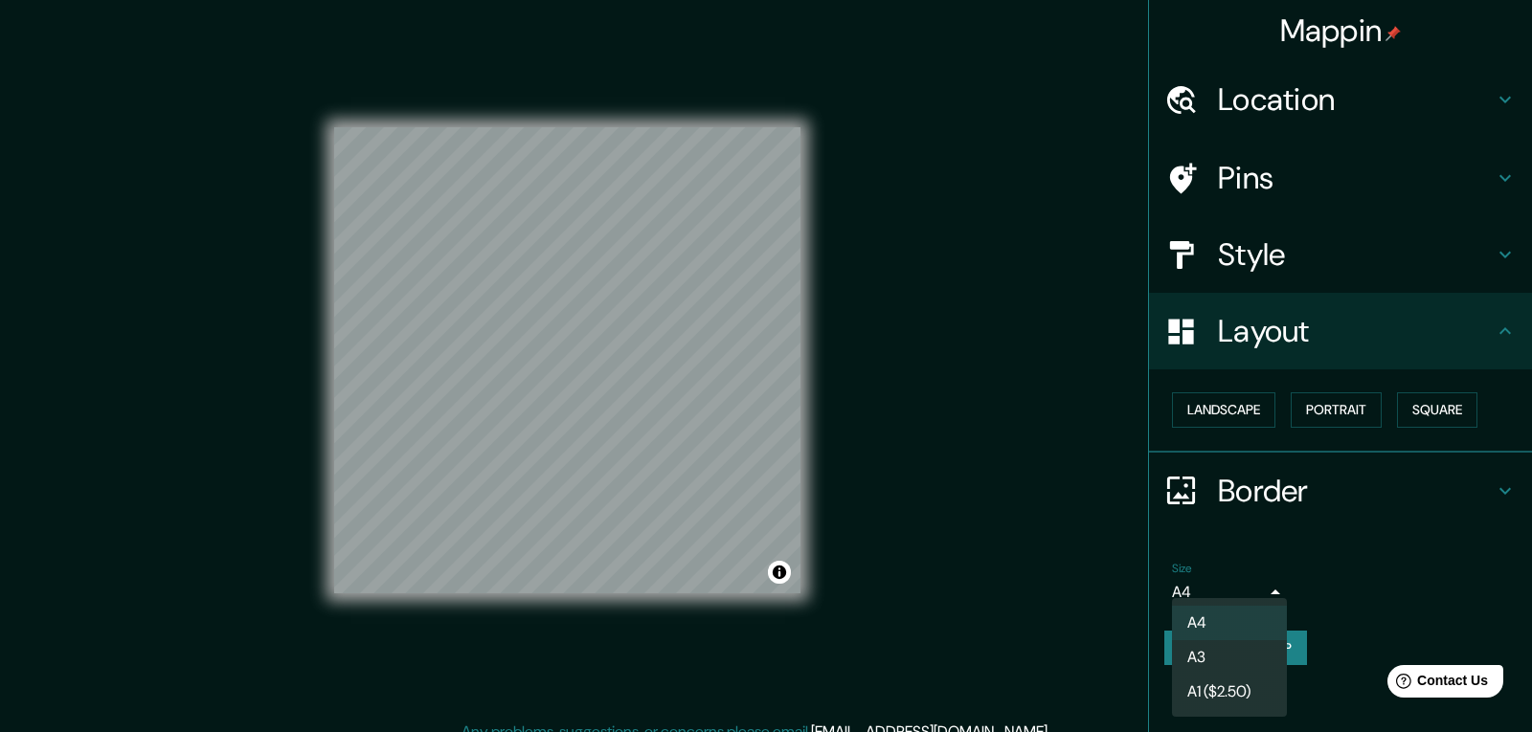
click at [1227, 655] on li "A3" at bounding box center [1229, 658] width 115 height 34
type input "a4"
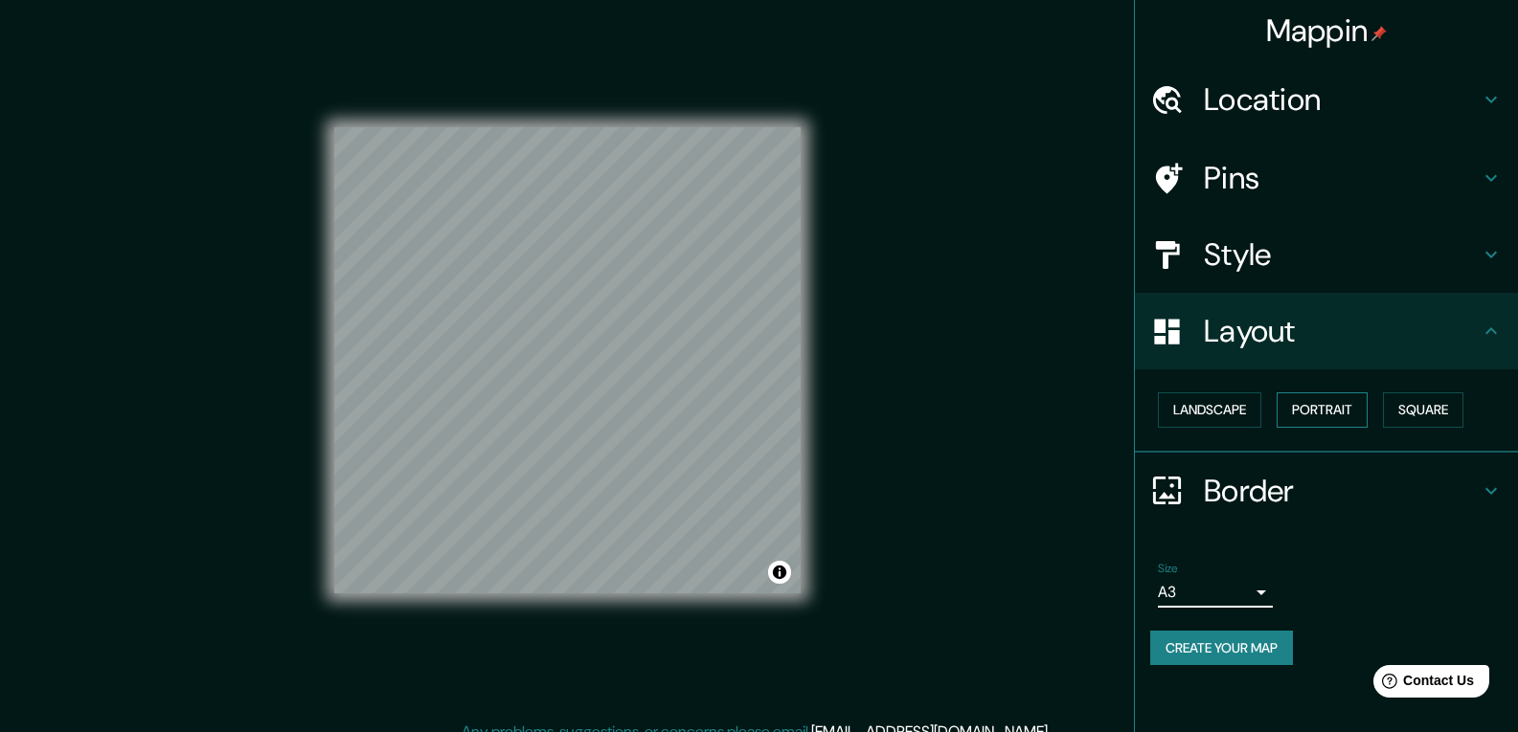
click at [1353, 412] on button "Portrait" at bounding box center [1321, 410] width 91 height 35
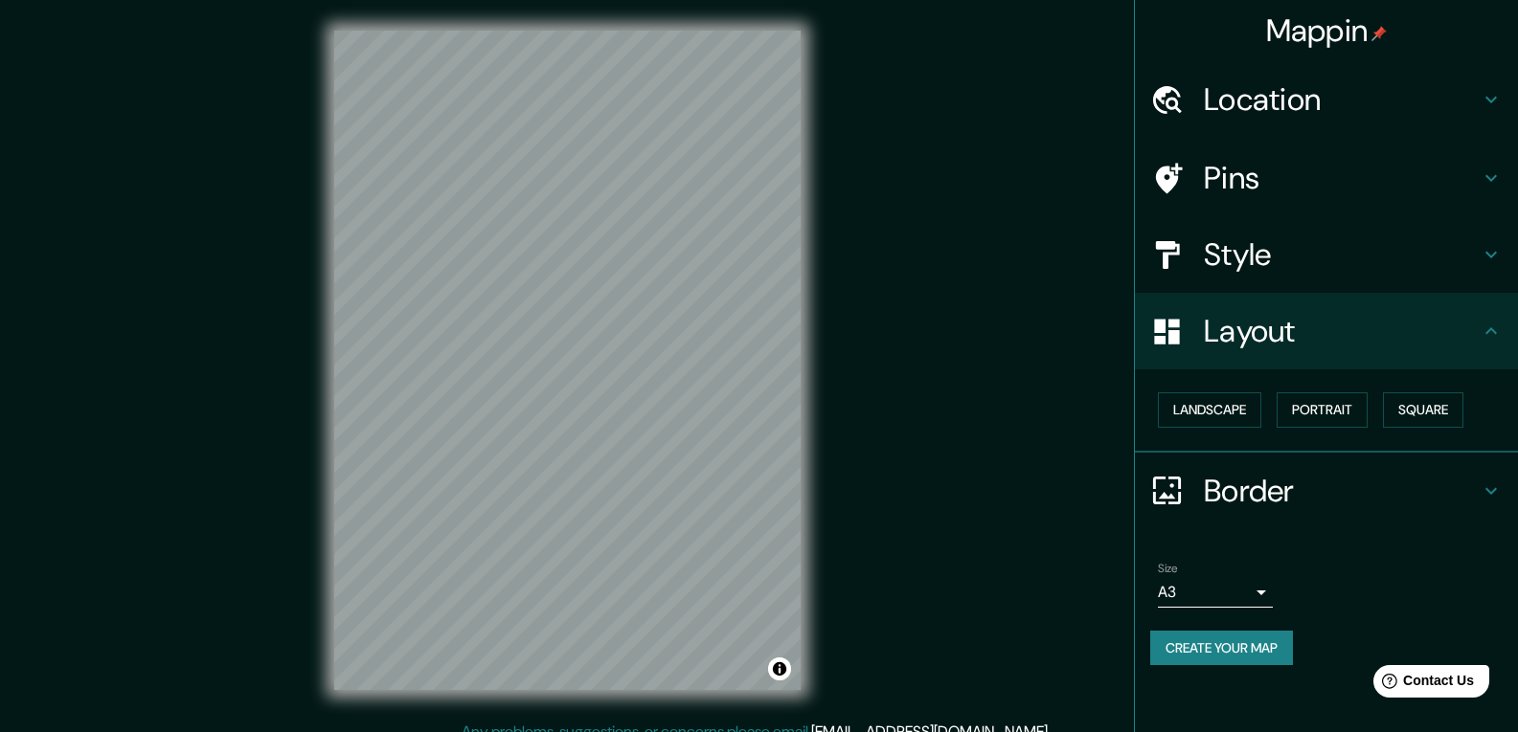
scroll to position [19, 0]
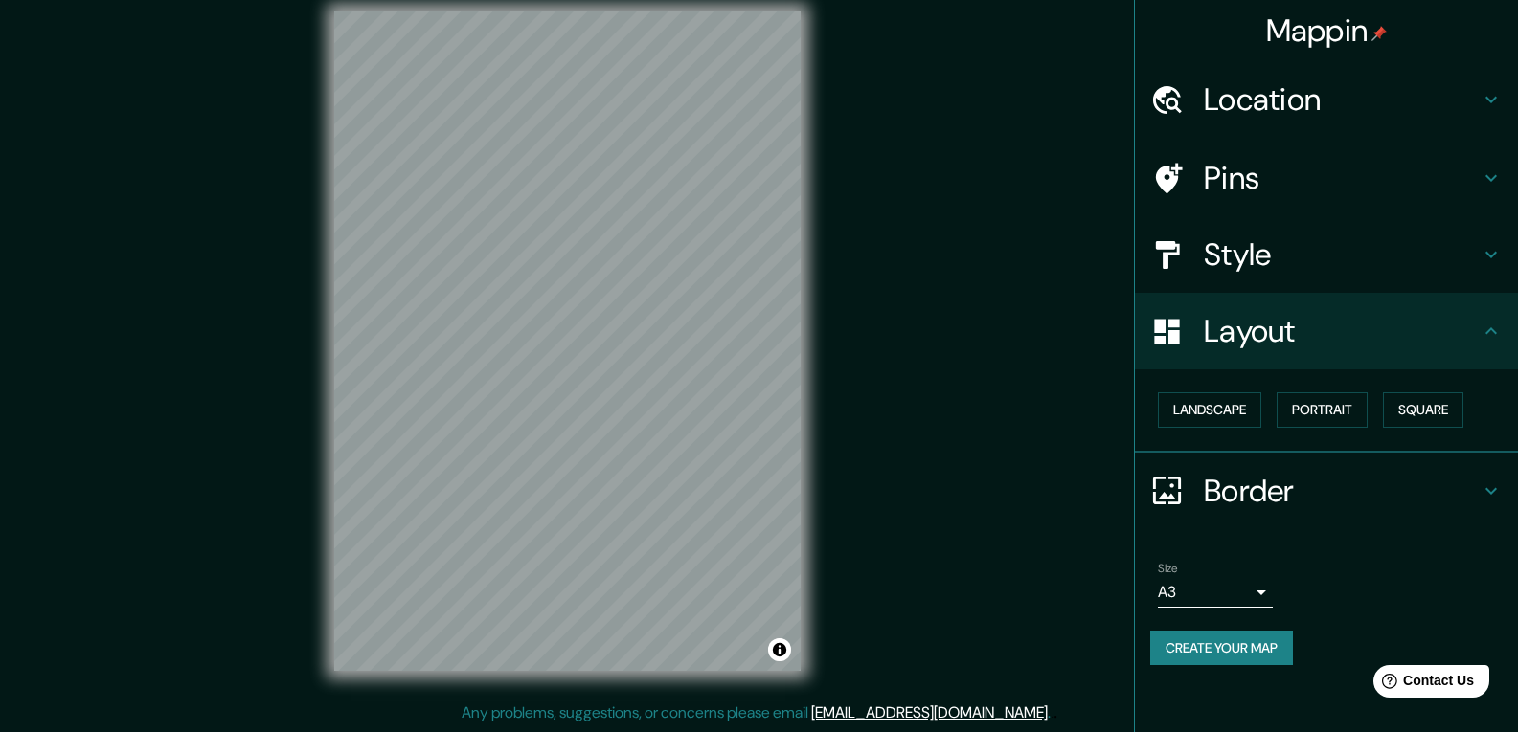
click at [1270, 649] on button "Create your map" at bounding box center [1221, 648] width 143 height 35
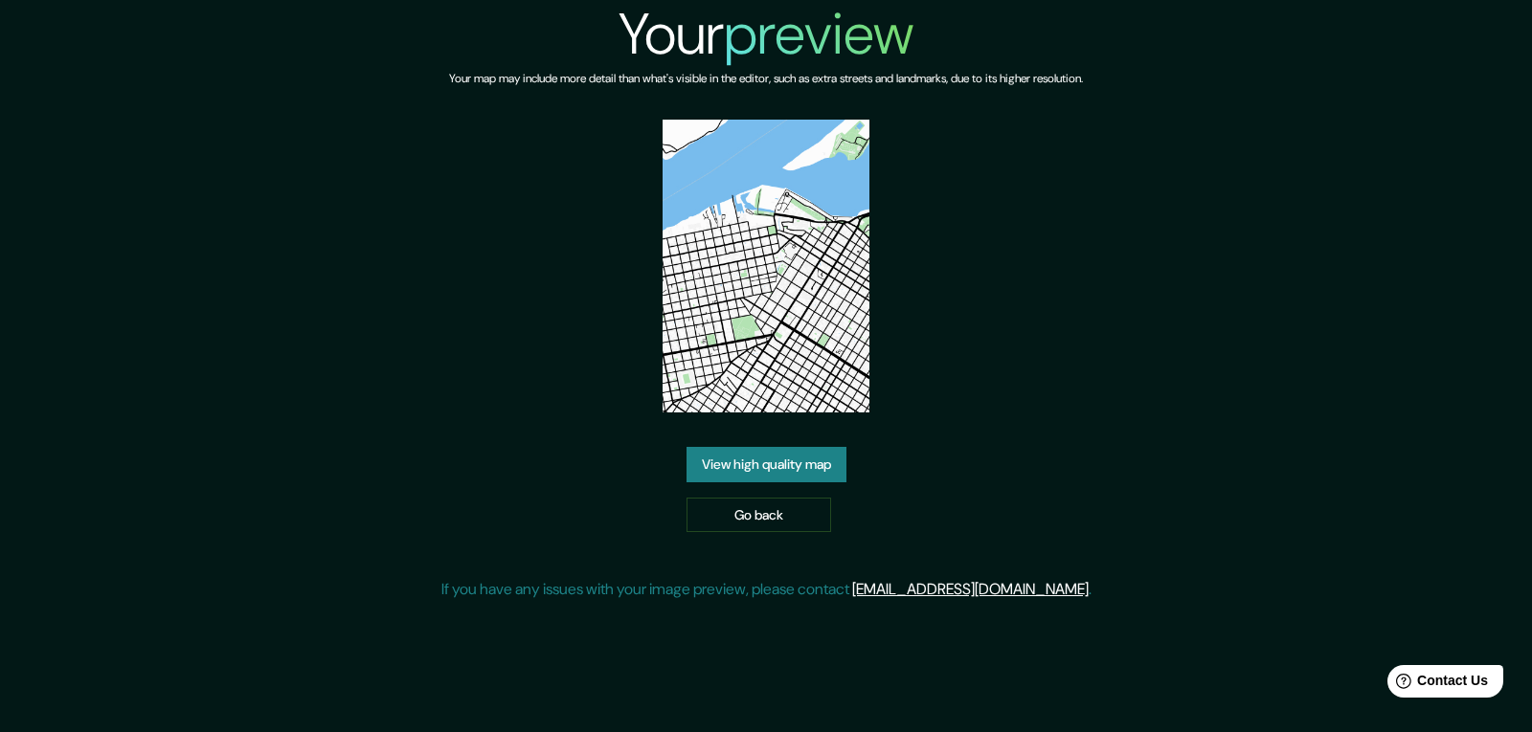
click at [755, 351] on img at bounding box center [767, 266] width 208 height 293
click at [783, 459] on link "View high quality map" at bounding box center [766, 464] width 160 height 35
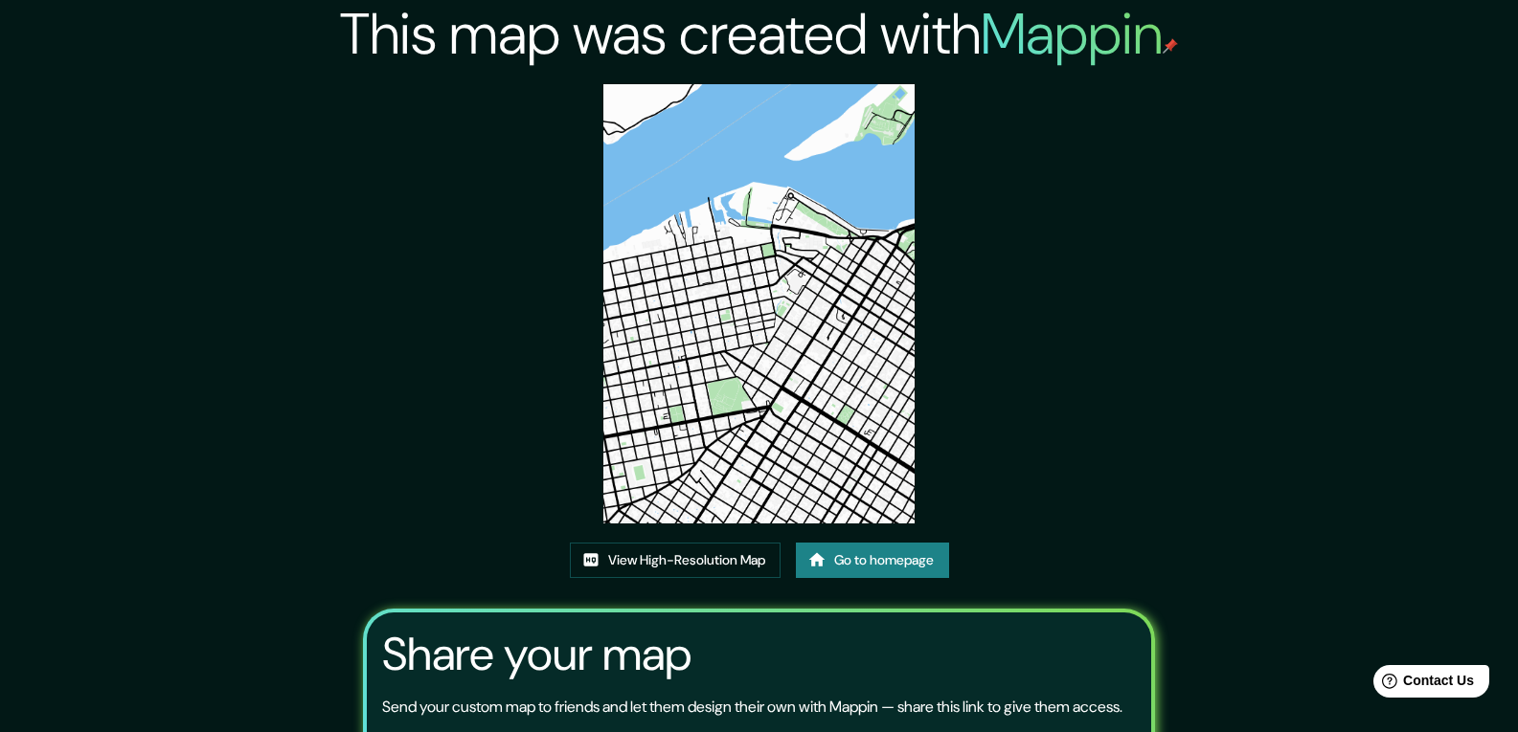
click at [764, 336] on img at bounding box center [758, 303] width 311 height 439
click at [796, 413] on img at bounding box center [758, 303] width 311 height 439
click at [698, 560] on link "View High-Resolution Map" at bounding box center [675, 560] width 211 height 35
click at [827, 252] on img at bounding box center [758, 303] width 311 height 439
